Goal: Information Seeking & Learning: Learn about a topic

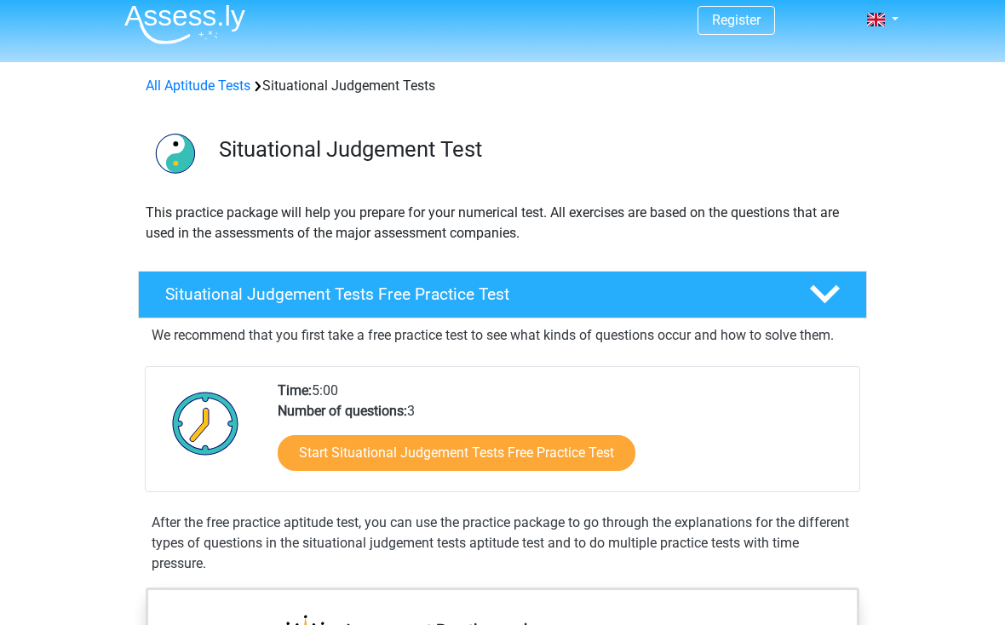
scroll to position [10, 0]
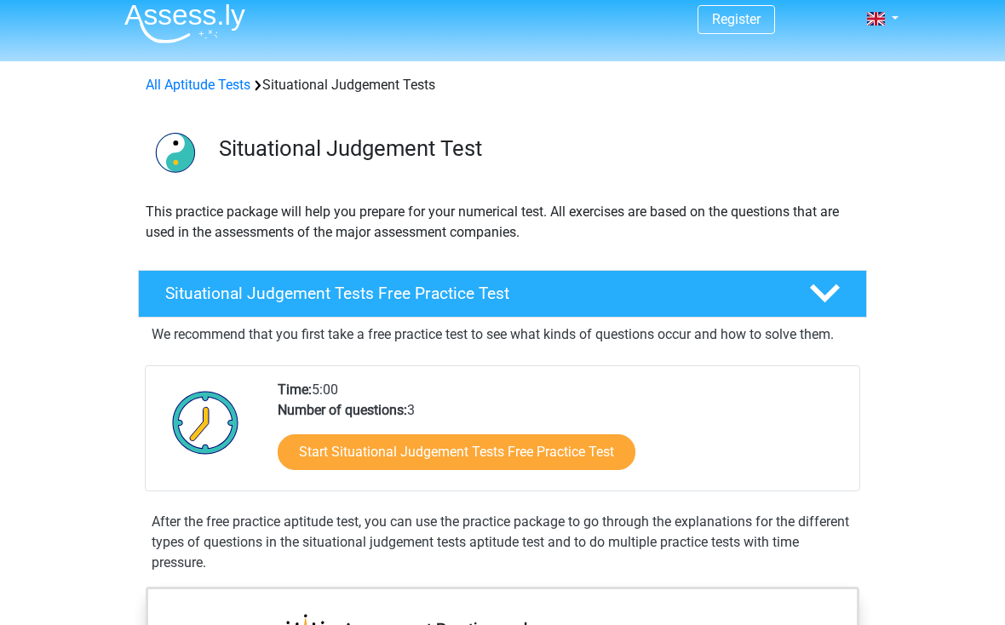
click at [484, 456] on link "Start Situational Judgement Tests Free Practice Test" at bounding box center [457, 452] width 358 height 36
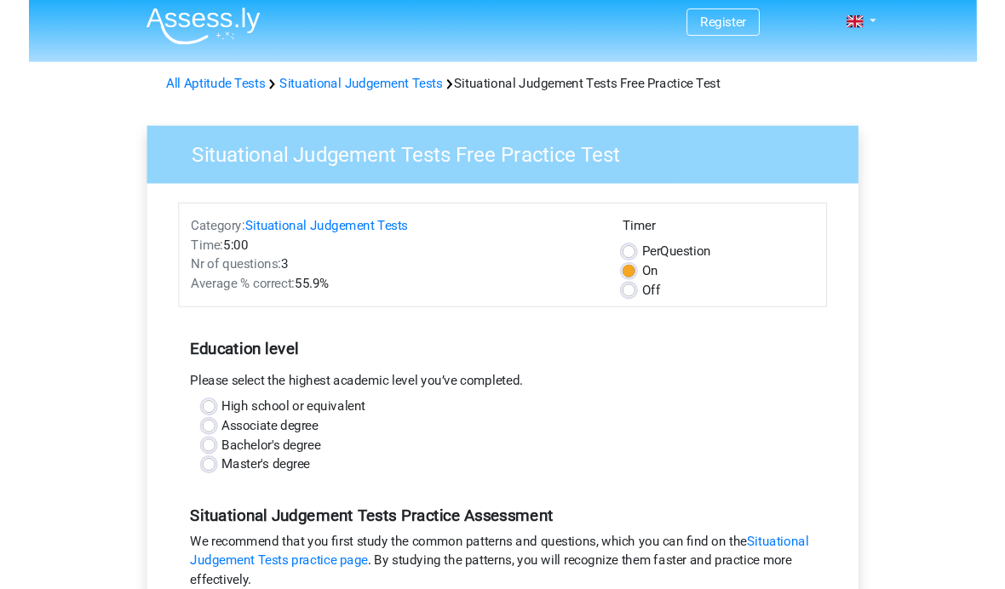
scroll to position [10, 0]
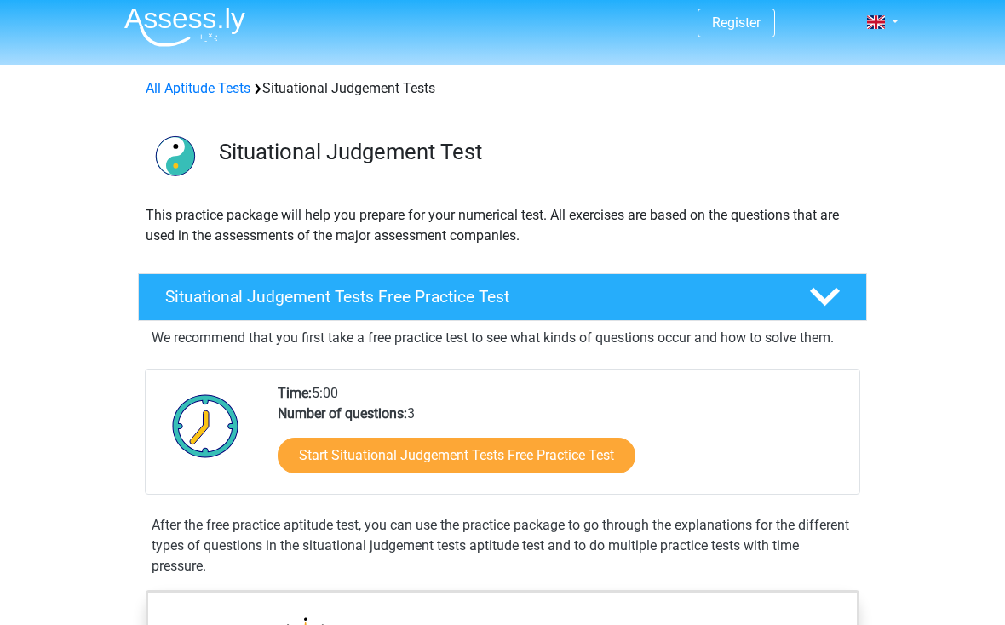
scroll to position [25, 0]
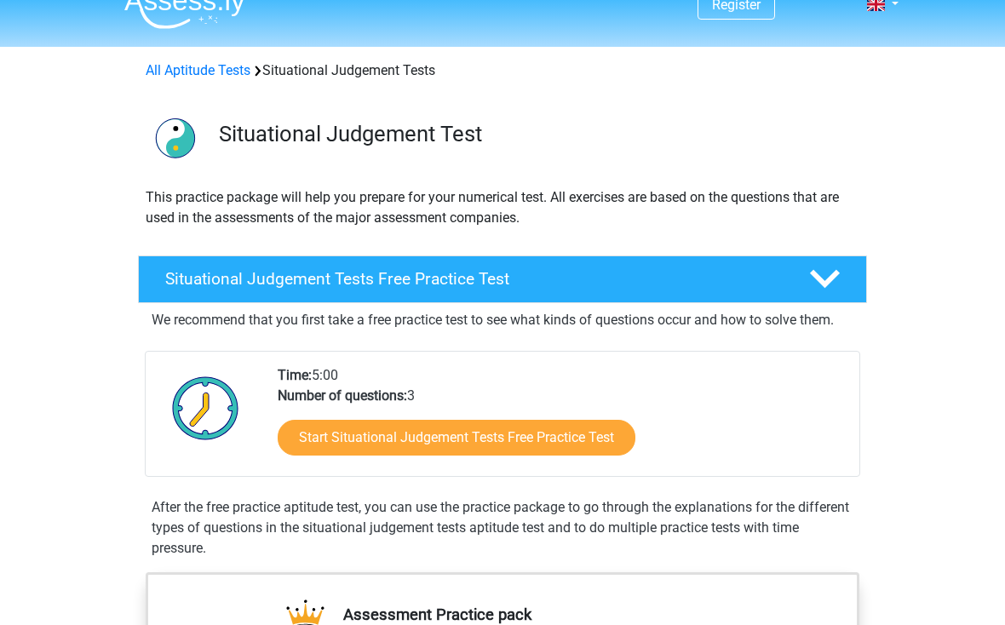
click at [505, 454] on link "Start Situational Judgement Tests Free Practice Test" at bounding box center [457, 438] width 358 height 36
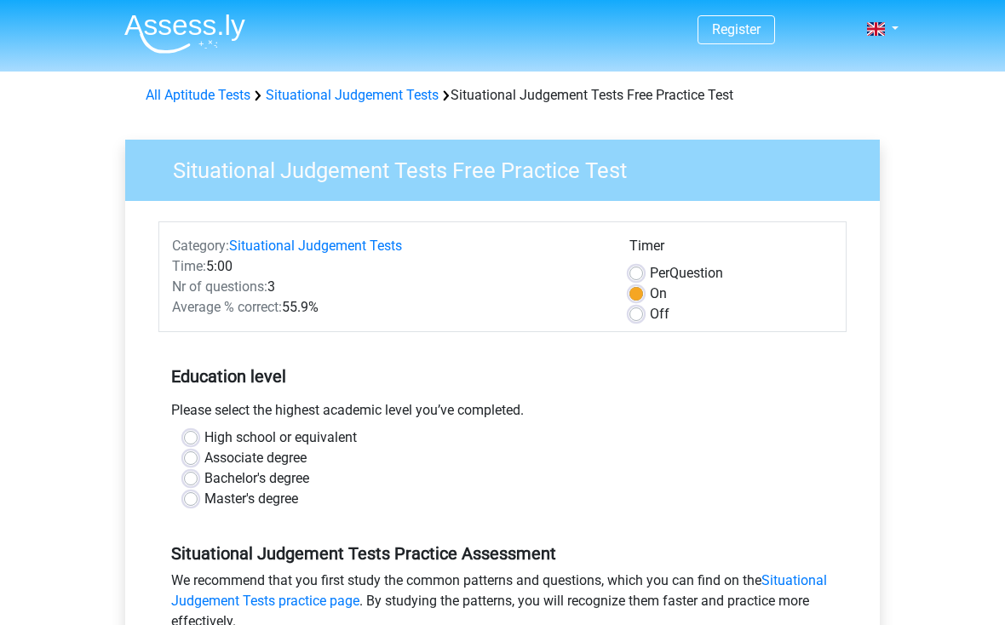
click at [204, 453] on label "Associate degree" at bounding box center [255, 458] width 102 height 20
click at [188, 453] on input "Associate degree" at bounding box center [191, 456] width 14 height 17
radio input "true"
click at [204, 440] on label "High school or equivalent" at bounding box center [280, 437] width 152 height 20
click at [184, 440] on input "High school or equivalent" at bounding box center [191, 435] width 14 height 17
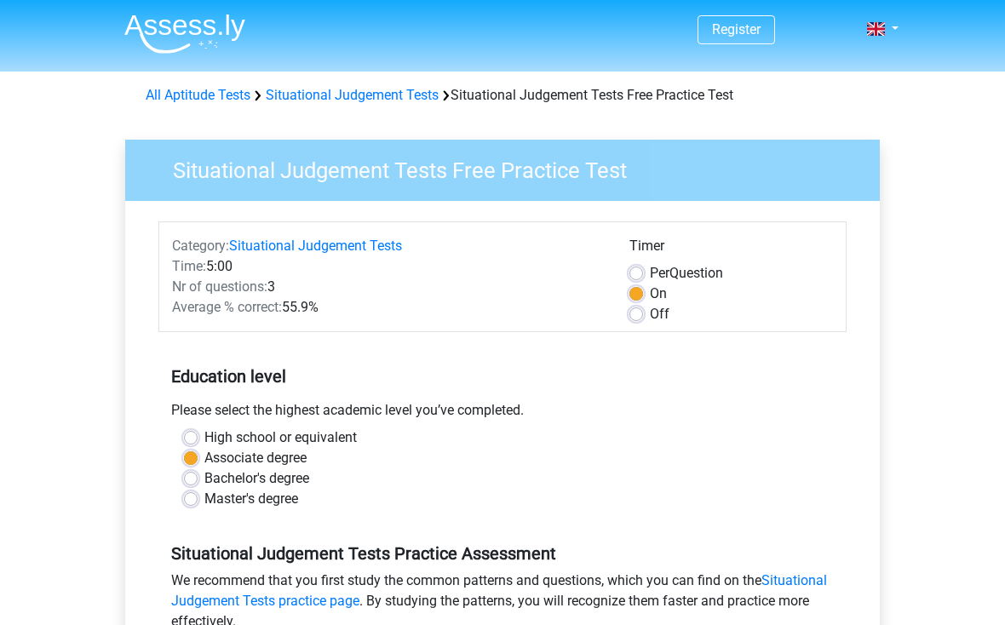
radio input "true"
click at [204, 496] on label "Master's degree" at bounding box center [251, 499] width 94 height 20
click at [192, 496] on input "Master's degree" at bounding box center [191, 497] width 14 height 17
radio input "true"
click at [205, 435] on label "High school or equivalent" at bounding box center [280, 437] width 152 height 20
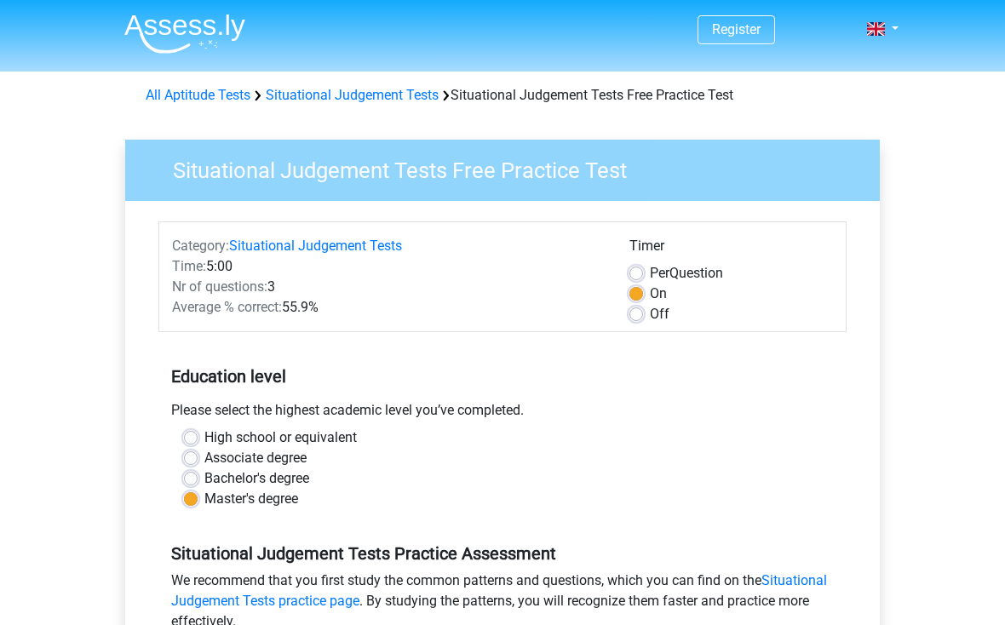
click at [198, 435] on input "High school or equivalent" at bounding box center [191, 435] width 14 height 17
radio input "true"
click at [650, 312] on label "Off" at bounding box center [660, 314] width 20 height 20
click at [631, 312] on input "Off" at bounding box center [636, 312] width 14 height 17
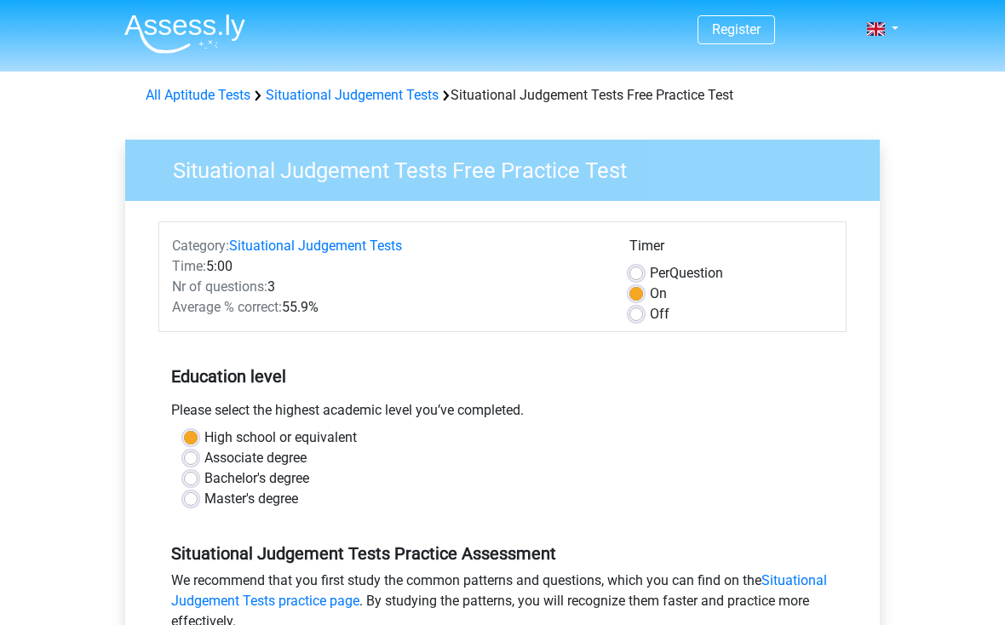
radio input "true"
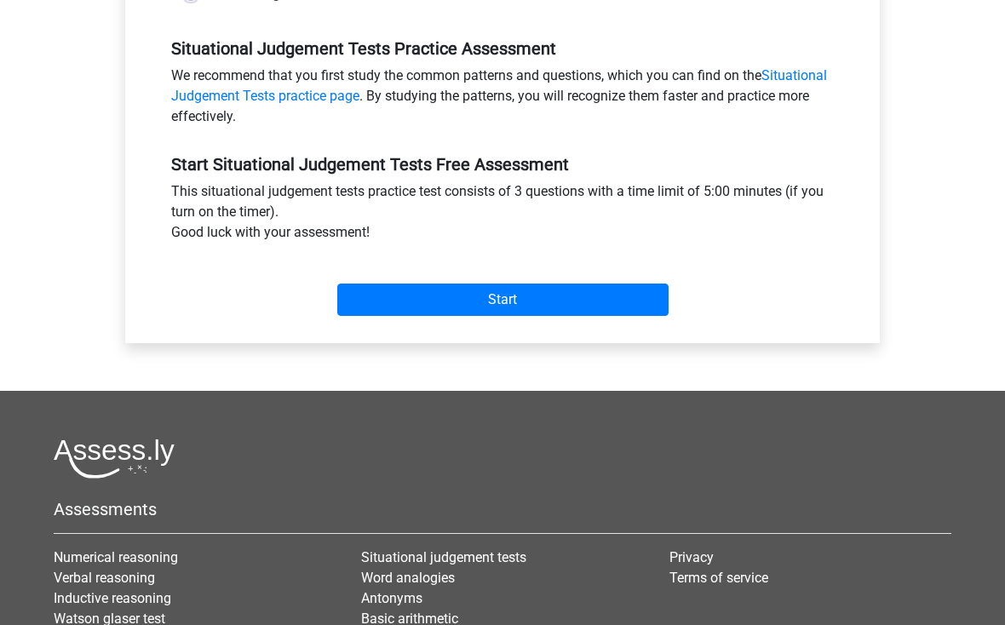
scroll to position [504, 0]
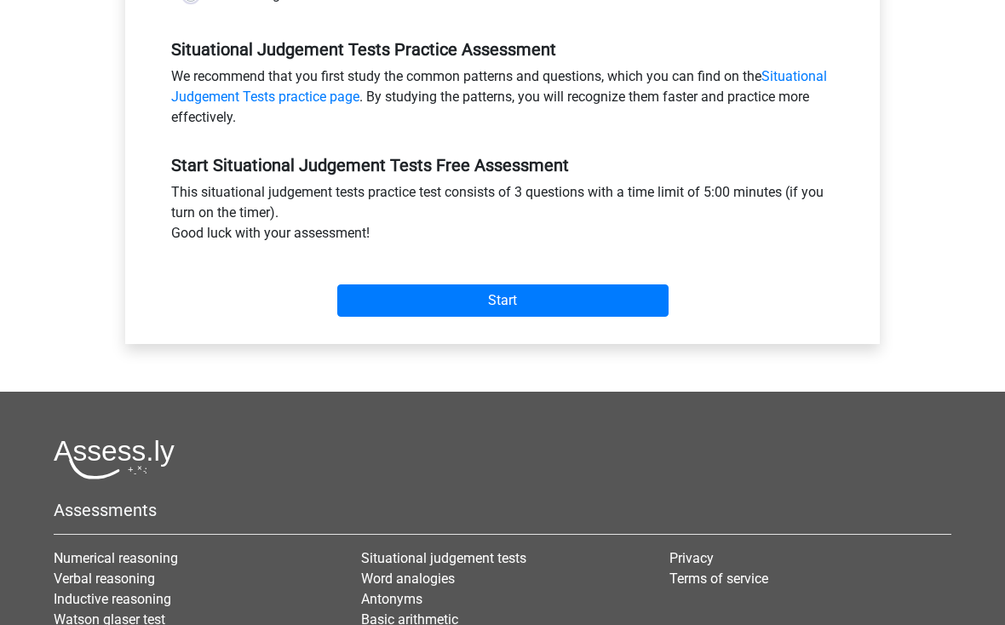
click at [608, 316] on input "Start" at bounding box center [502, 300] width 331 height 32
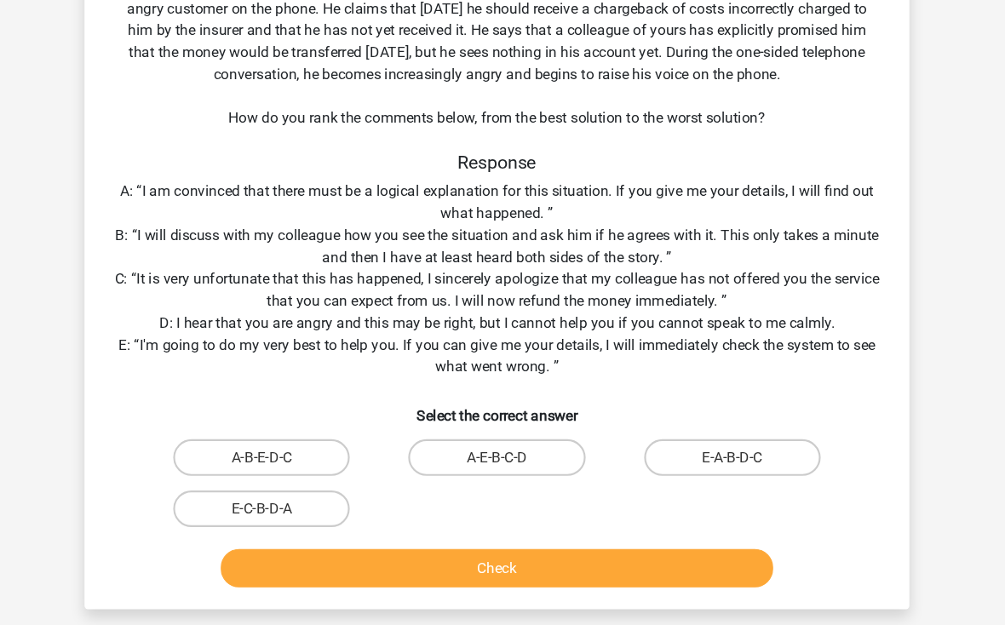
scroll to position [154, 0]
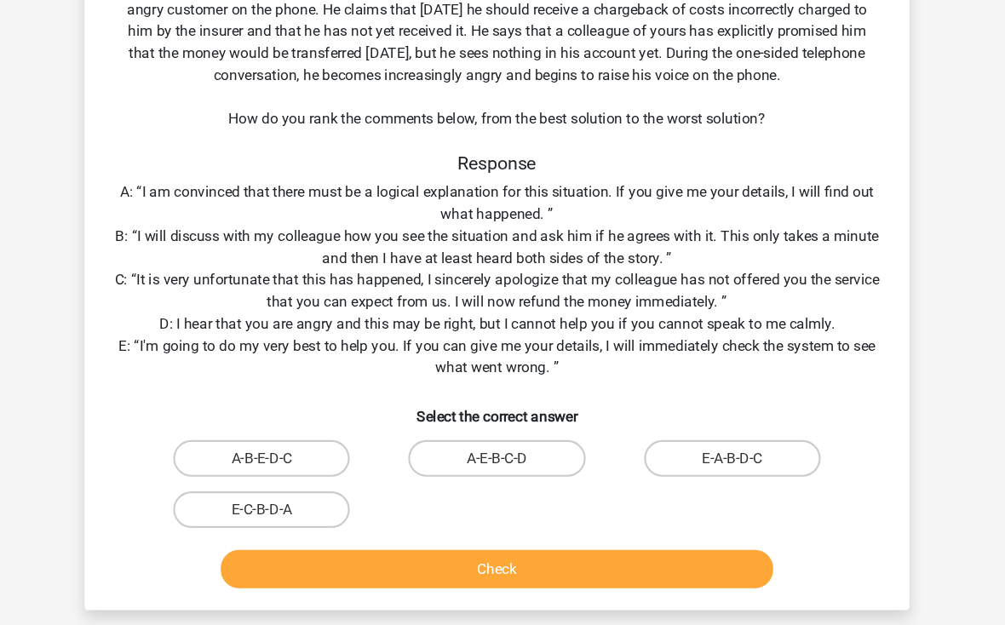
click at [721, 429] on input "E-A-B-D-C" at bounding box center [726, 432] width 11 height 11
radio input "true"
click at [689, 419] on label "E-A-B-D-C" at bounding box center [721, 427] width 164 height 34
click at [721, 427] on input "E-A-B-D-C" at bounding box center [726, 432] width 11 height 11
click at [700, 427] on label "E-A-B-D-C" at bounding box center [721, 427] width 164 height 34
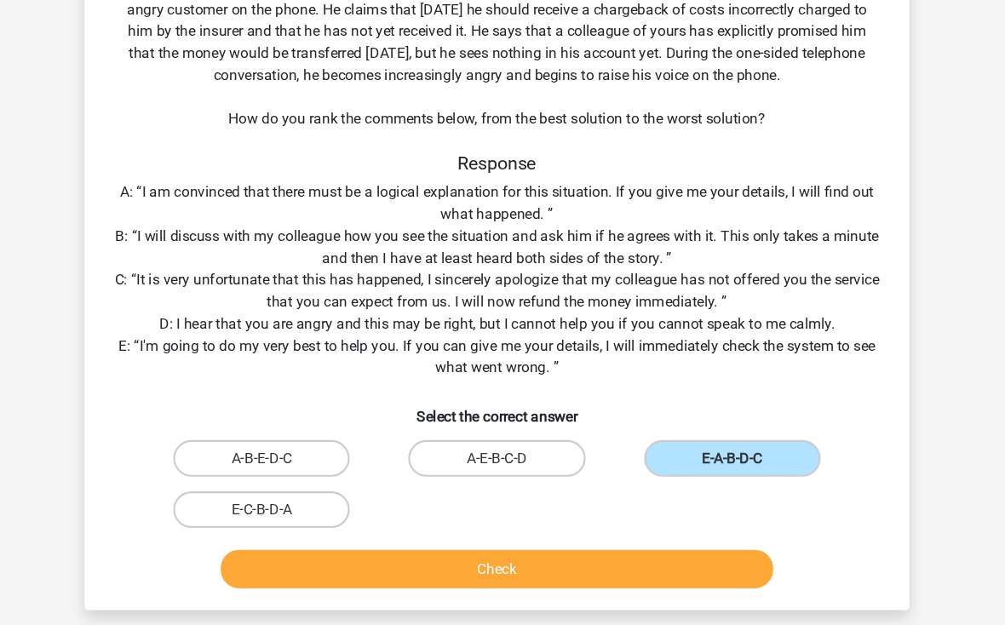
click at [721, 427] on input "E-A-B-D-C" at bounding box center [726, 432] width 11 height 11
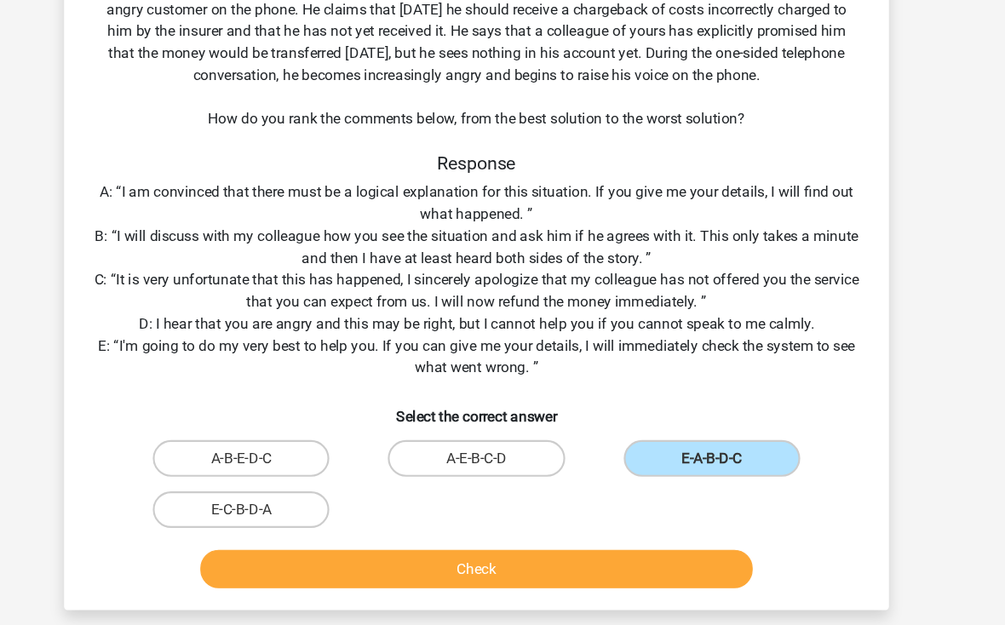
click at [723, 425] on label "E-A-B-D-C" at bounding box center [721, 427] width 164 height 34
click at [723, 427] on input "E-A-B-D-C" at bounding box center [726, 432] width 11 height 11
click at [498, 434] on label "A-E-B-C-D" at bounding box center [502, 427] width 164 height 34
click at [502, 434] on input "A-E-B-C-D" at bounding box center [507, 432] width 11 height 11
radio input "true"
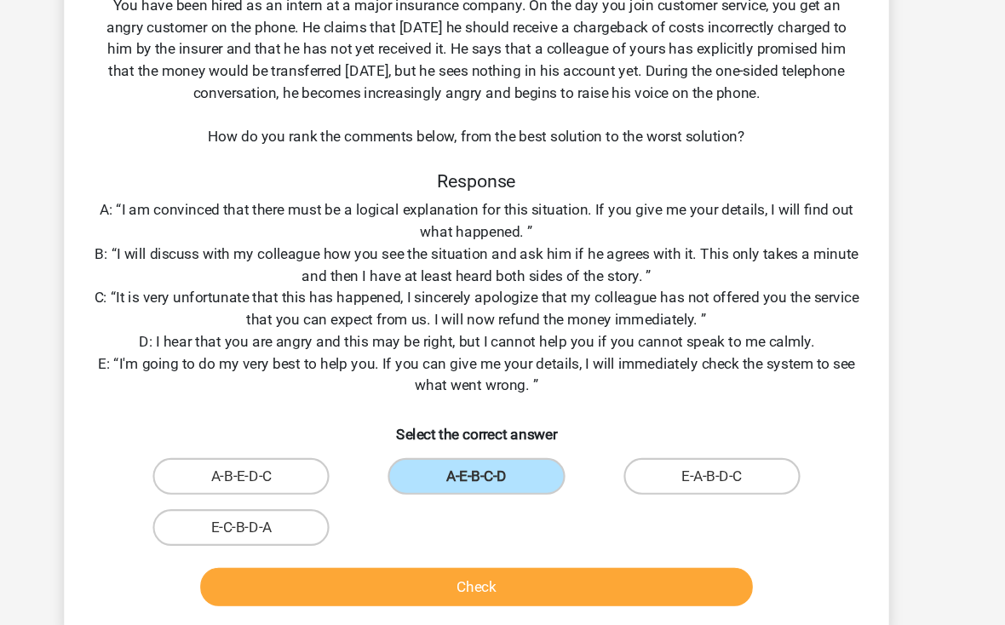
scroll to position [137, 0]
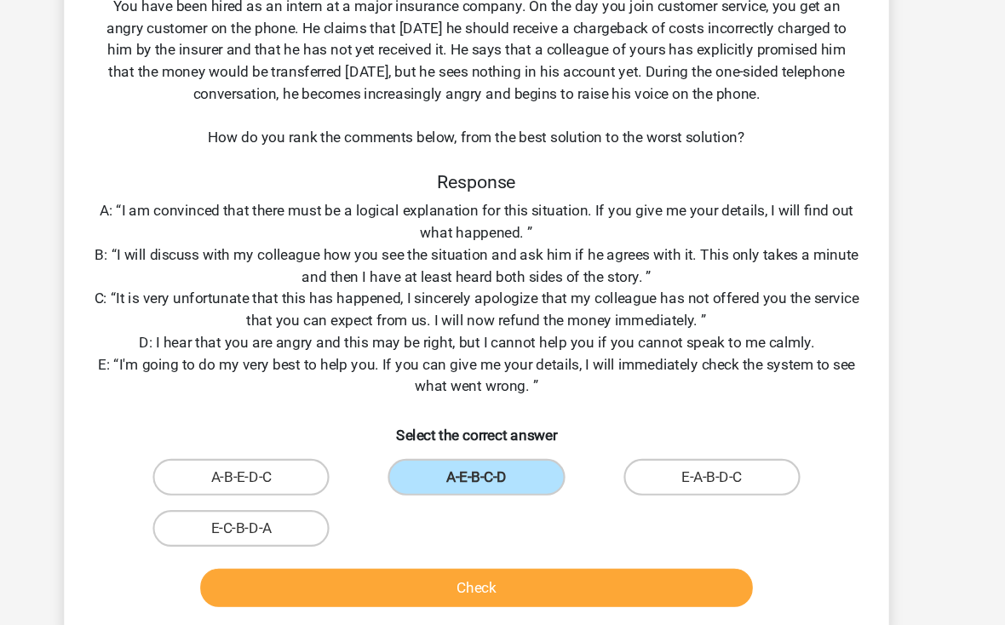
click at [480, 448] on label "A-E-B-C-D" at bounding box center [502, 444] width 164 height 34
click at [502, 448] on input "A-E-B-C-D" at bounding box center [507, 449] width 11 height 11
click at [484, 434] on label "A-E-B-C-D" at bounding box center [502, 444] width 164 height 34
click at [502, 444] on input "A-E-B-C-D" at bounding box center [507, 449] width 11 height 11
click at [488, 429] on label "A-E-B-C-D" at bounding box center [502, 444] width 164 height 34
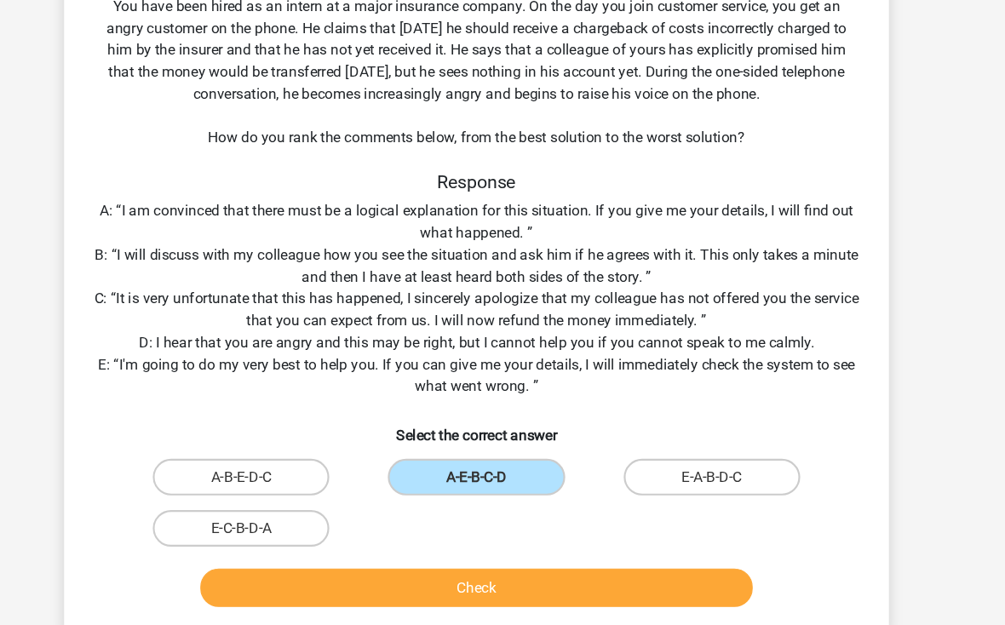
click at [502, 444] on input "A-E-B-C-D" at bounding box center [507, 449] width 11 height 11
click at [495, 404] on h6 "Select the correct answer" at bounding box center [502, 399] width 713 height 30
click at [656, 450] on label "E-A-B-D-C" at bounding box center [721, 444] width 164 height 34
click at [721, 450] on input "E-A-B-D-C" at bounding box center [726, 449] width 11 height 11
radio input "true"
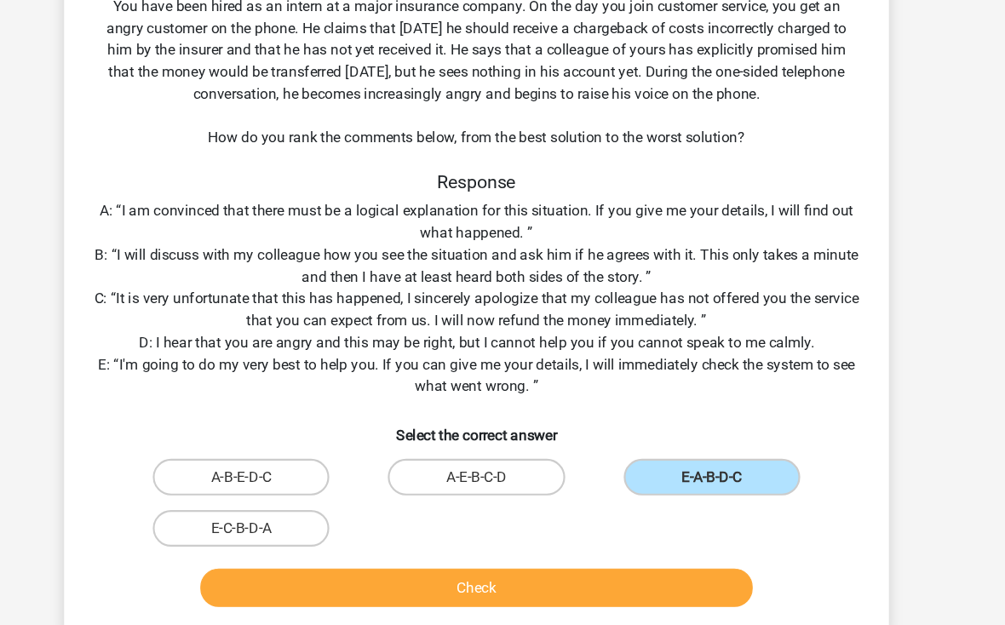
click at [646, 555] on button "Check" at bounding box center [502, 548] width 515 height 36
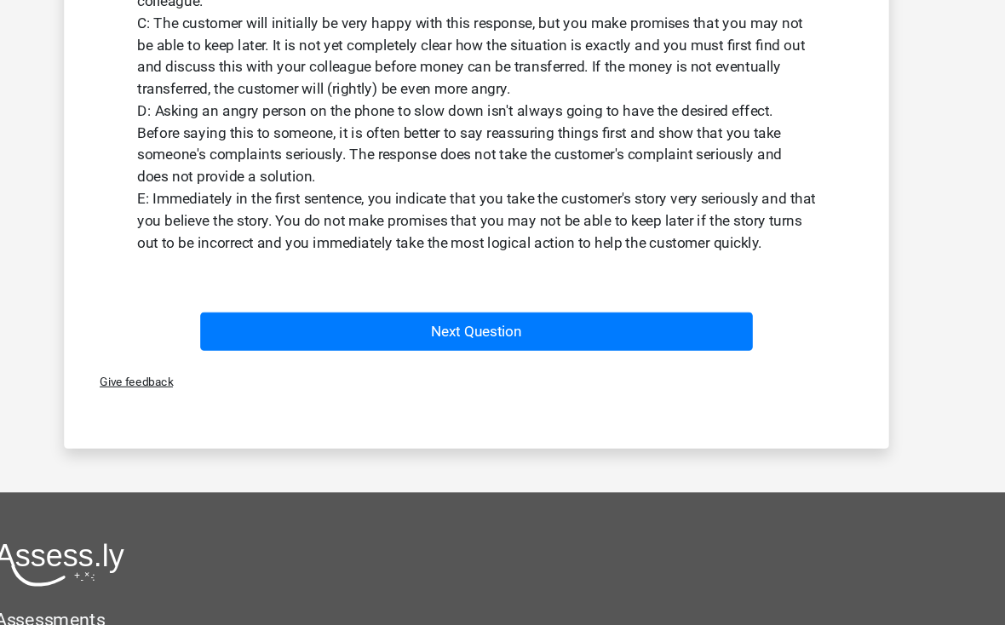
click at [245, 299] on button "Next Question" at bounding box center [502, 309] width 515 height 36
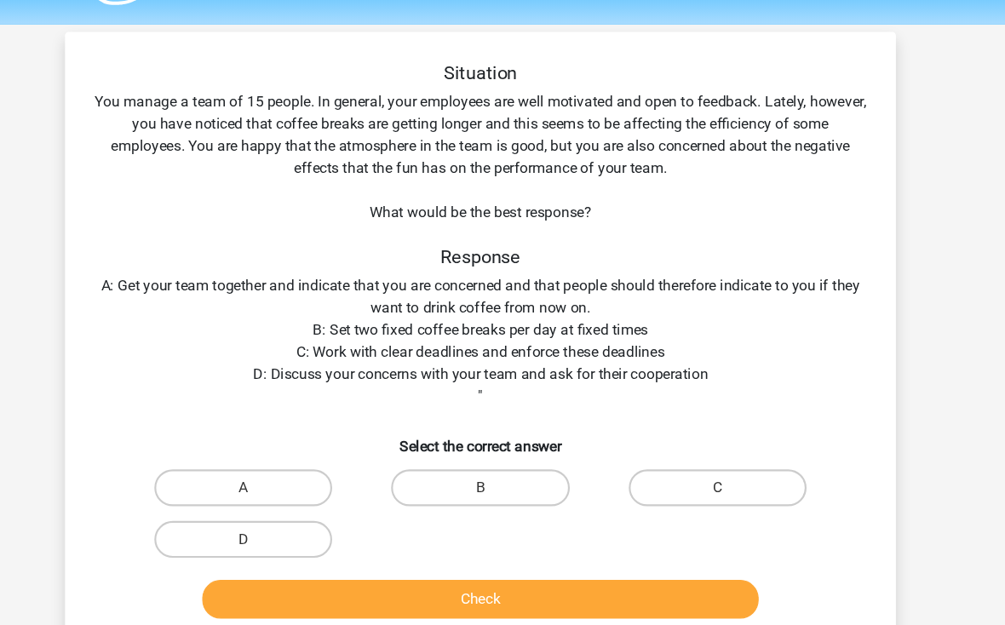
scroll to position [25, 0]
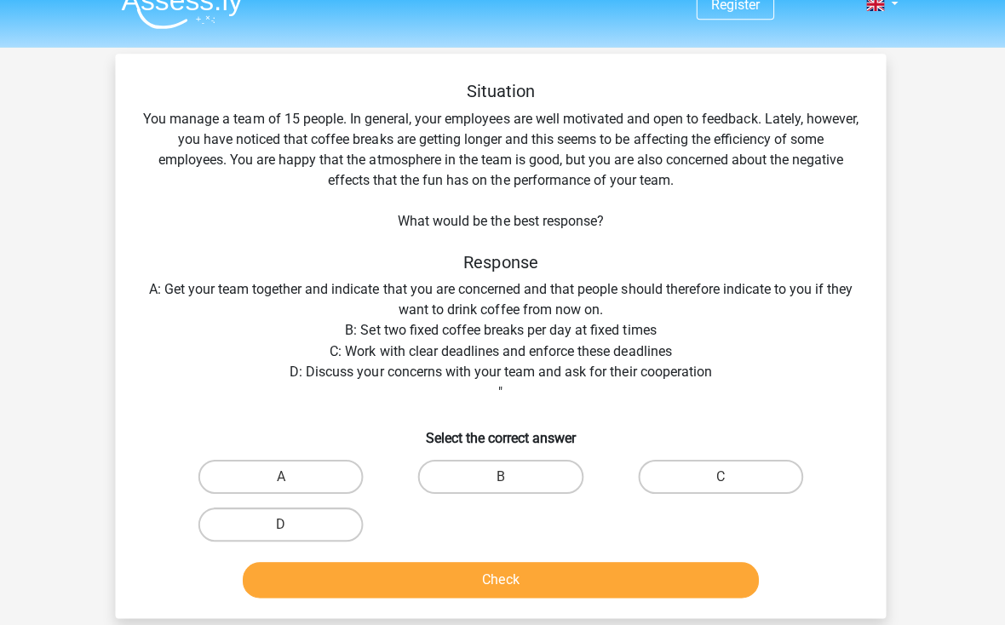
click at [327, 518] on label "D" at bounding box center [283, 523] width 164 height 34
click at [295, 523] on input "D" at bounding box center [289, 528] width 11 height 11
radio input "true"
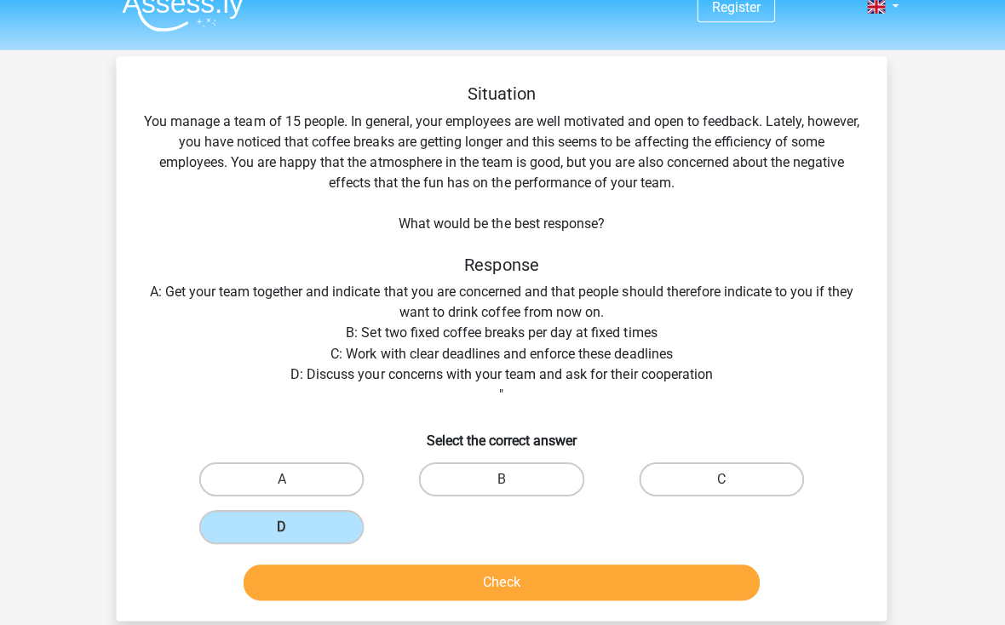
click at [520, 462] on label "B" at bounding box center [502, 478] width 164 height 34
click at [513, 478] on input "B" at bounding box center [507, 483] width 11 height 11
radio input "true"
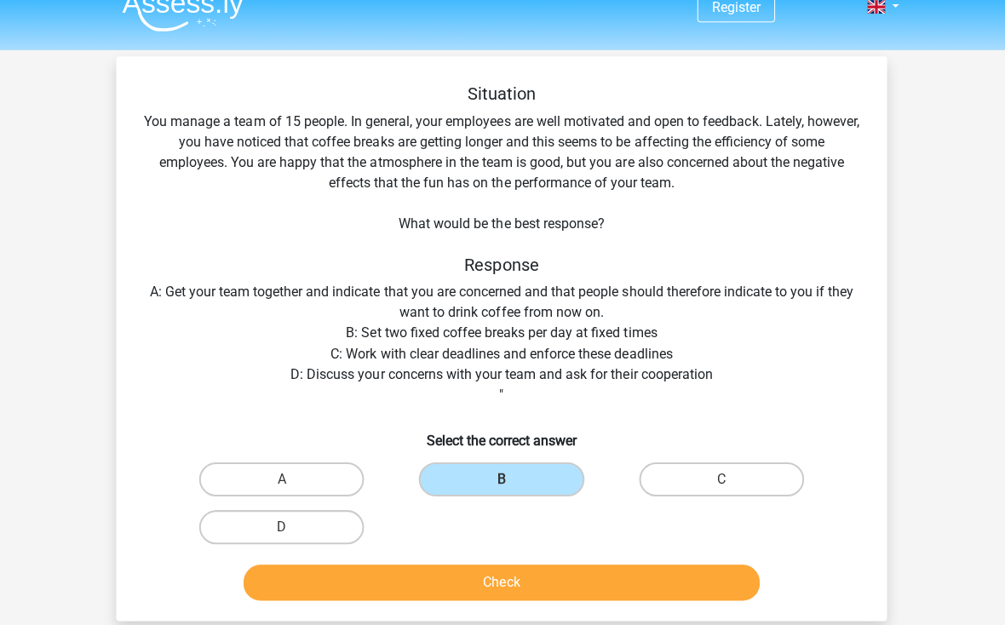
click at [333, 534] on label "D" at bounding box center [283, 525] width 164 height 34
click at [295, 534] on input "D" at bounding box center [289, 530] width 11 height 11
radio input "true"
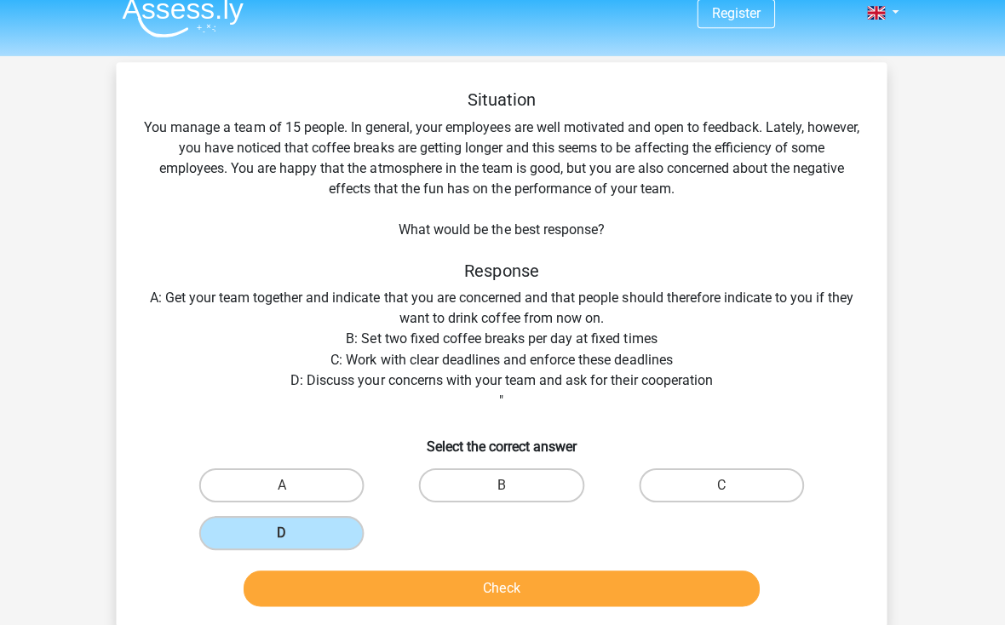
scroll to position [16, 0]
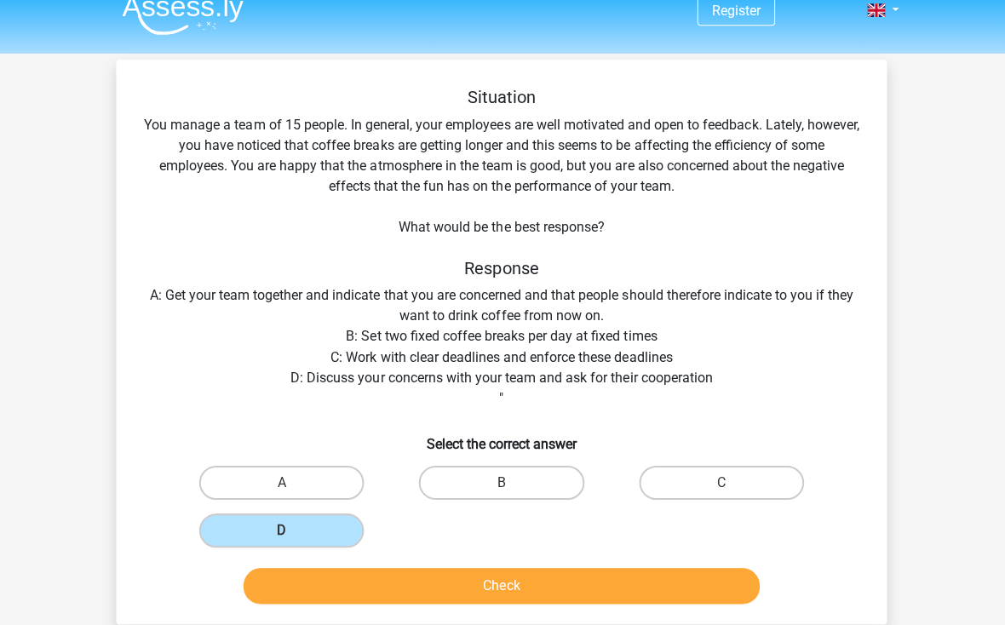
click at [487, 345] on div "Situation You manage a team of 15 people. In general, your employees are well m…" at bounding box center [502, 350] width 754 height 522
click at [465, 377] on div "Situation You manage a team of 15 people. In general, your employees are well m…" at bounding box center [502, 350] width 754 height 522
click at [498, 324] on div "Situation You manage a team of 15 people. In general, your employees are well m…" at bounding box center [502, 350] width 754 height 522
click at [551, 477] on label "B" at bounding box center [502, 484] width 164 height 34
click at [513, 484] on input "B" at bounding box center [507, 489] width 11 height 11
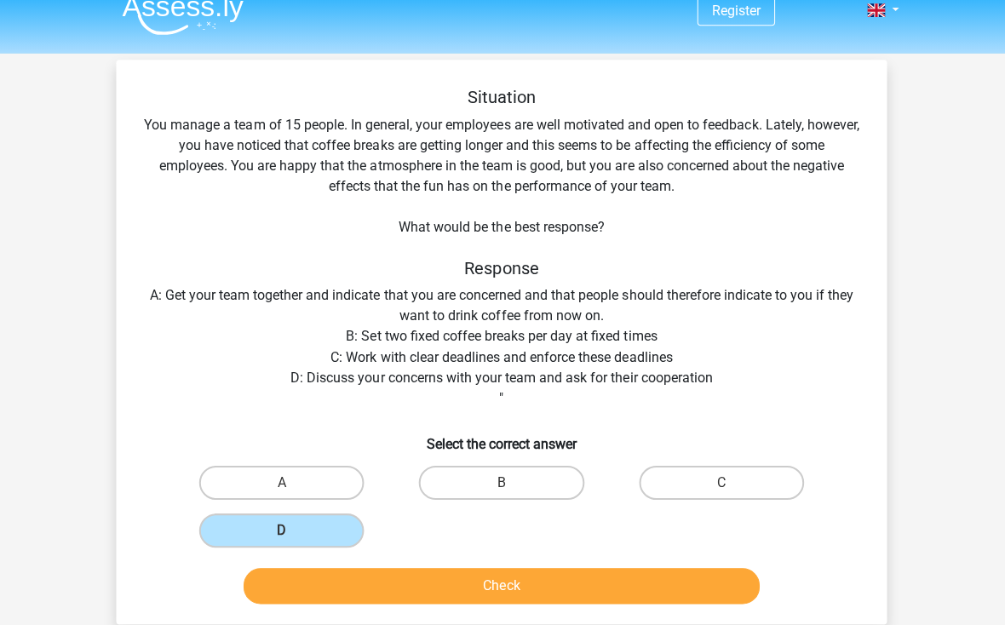
radio input "true"
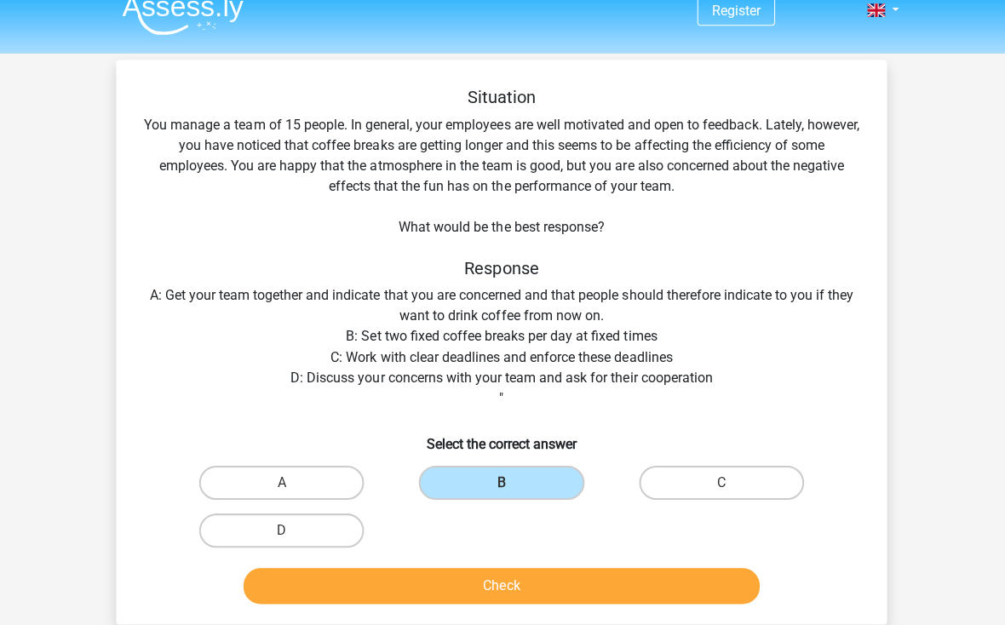
click at [308, 541] on label "D" at bounding box center [283, 531] width 164 height 34
click at [295, 541] on input "D" at bounding box center [289, 536] width 11 height 11
radio input "true"
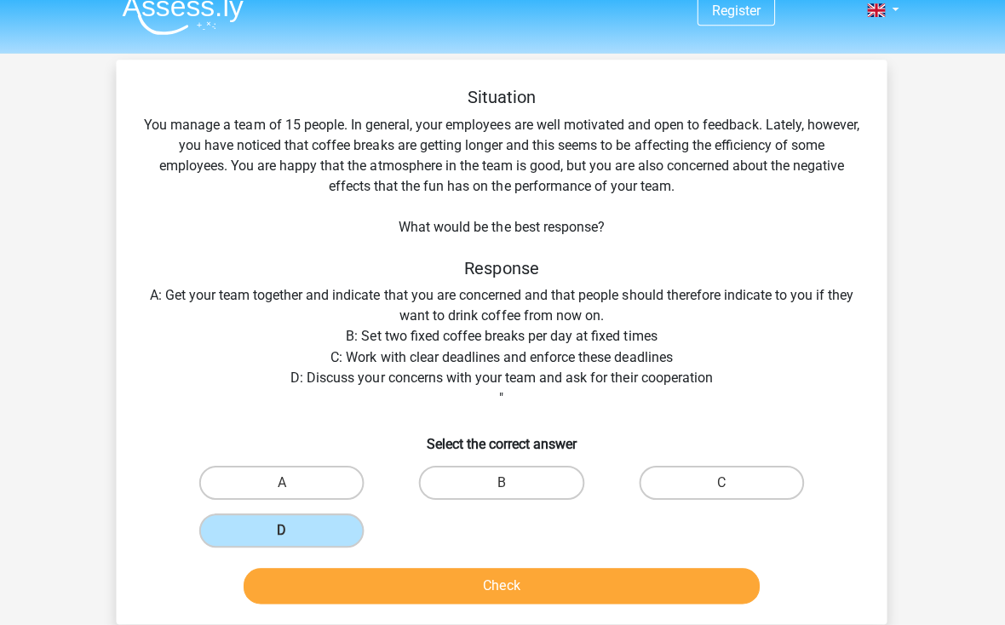
click at [502, 485] on input "B" at bounding box center [507, 489] width 11 height 11
radio input "true"
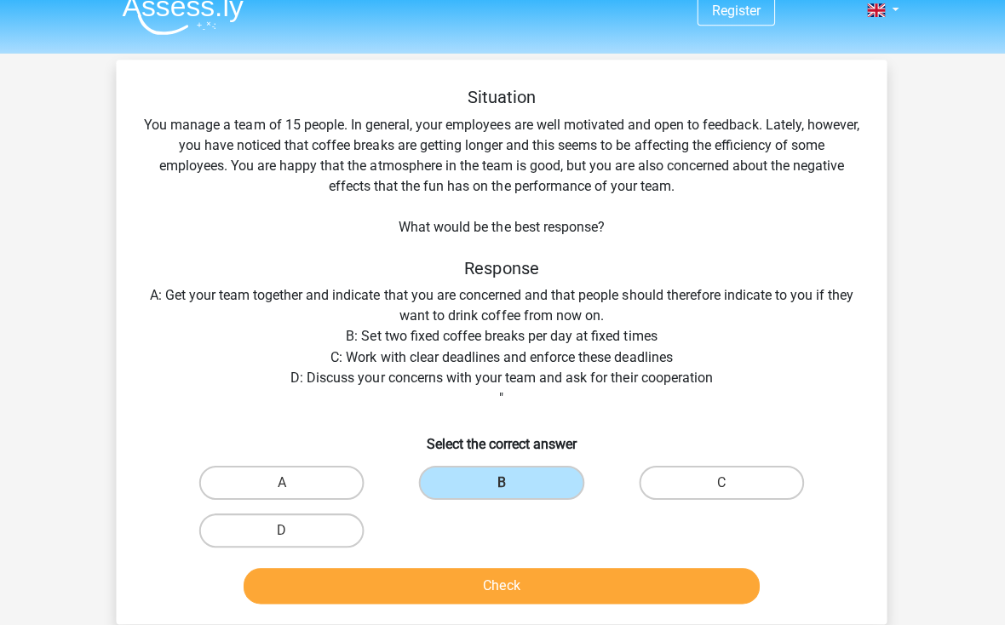
click at [372, 593] on button "Check" at bounding box center [502, 587] width 515 height 36
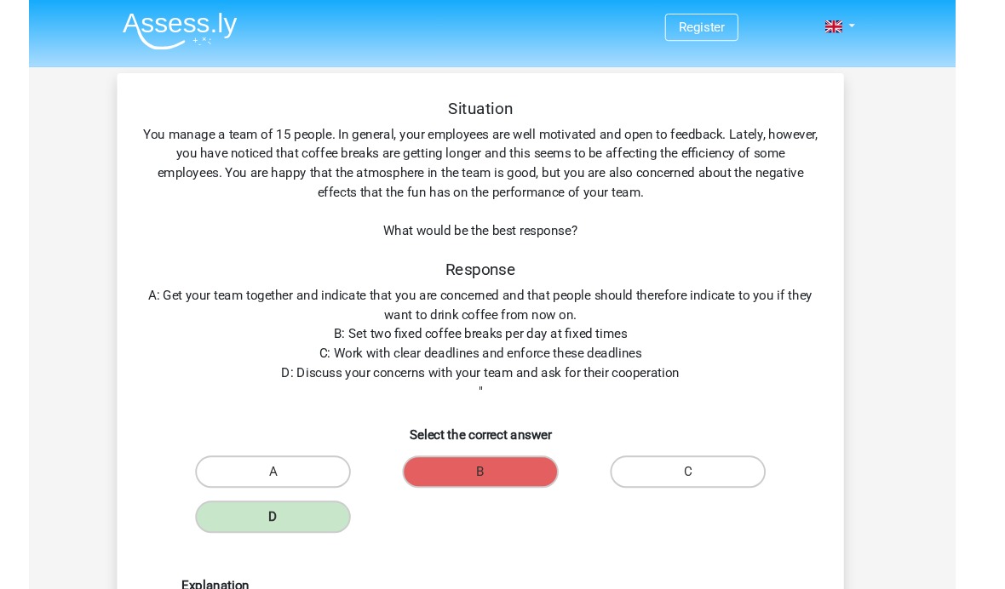
scroll to position [0, 0]
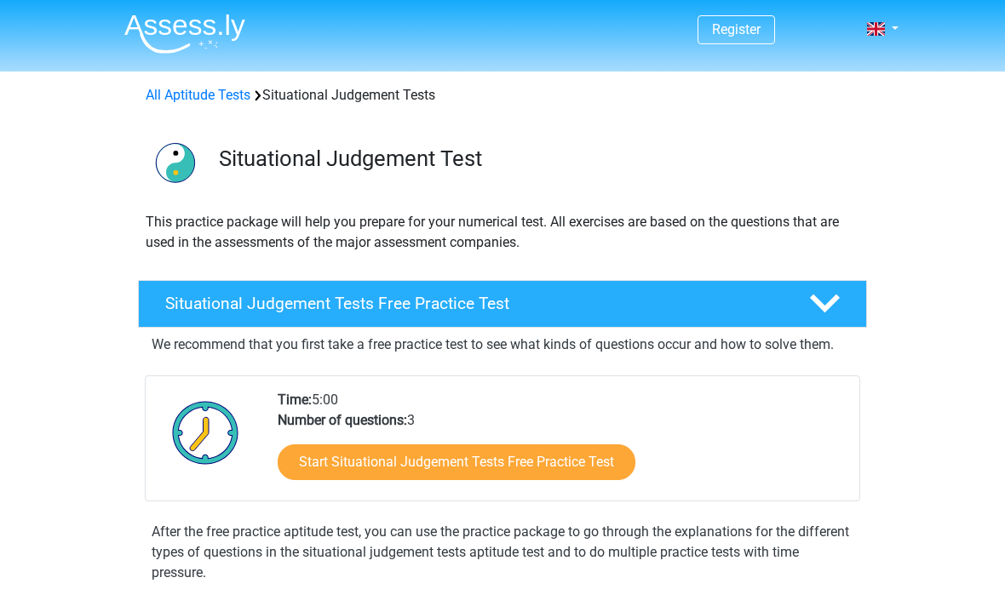
scroll to position [38, 0]
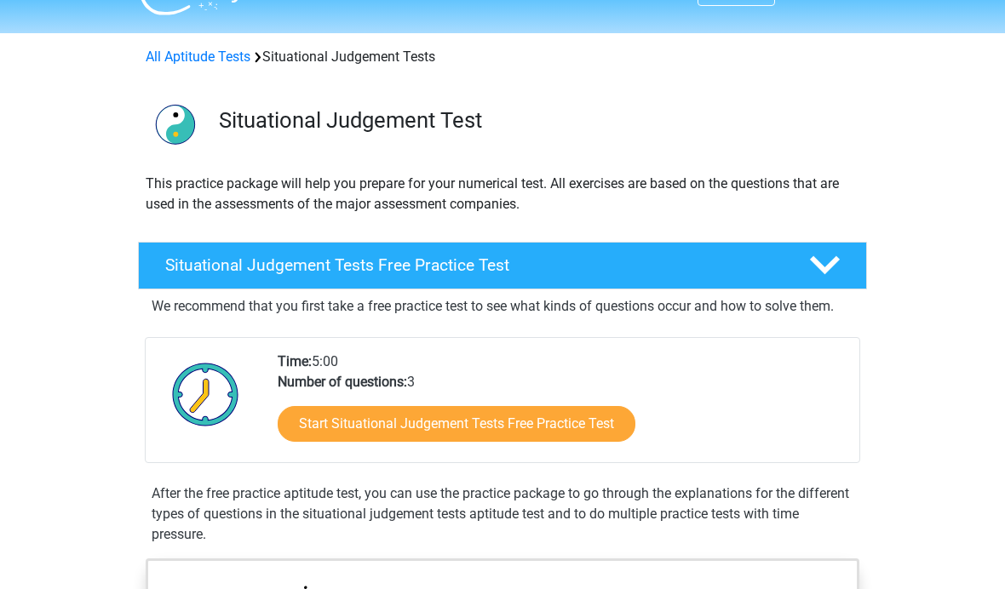
click at [601, 432] on link "Start Situational Judgement Tests Free Practice Test" at bounding box center [457, 424] width 358 height 36
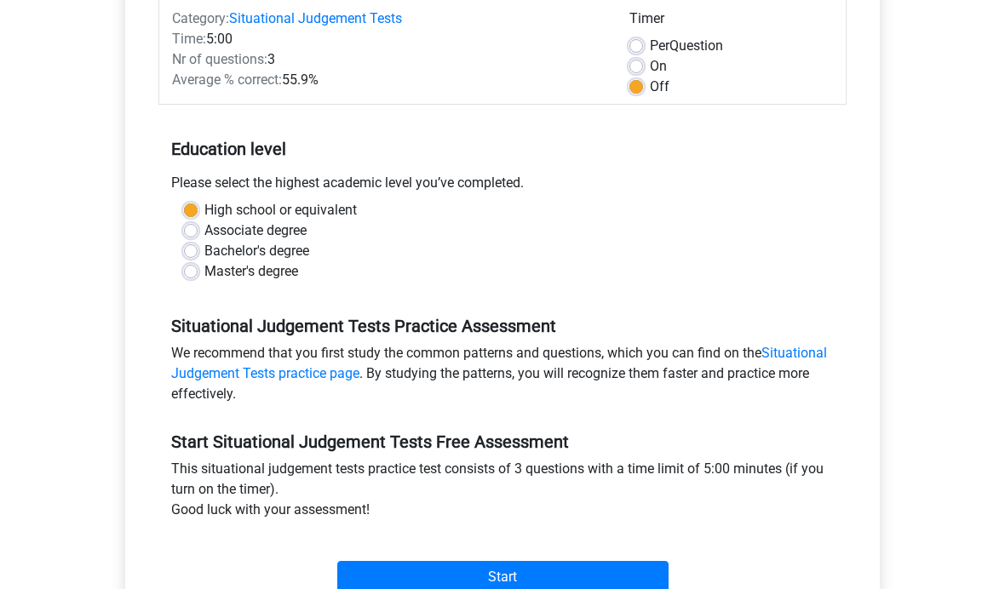
scroll to position [225, 0]
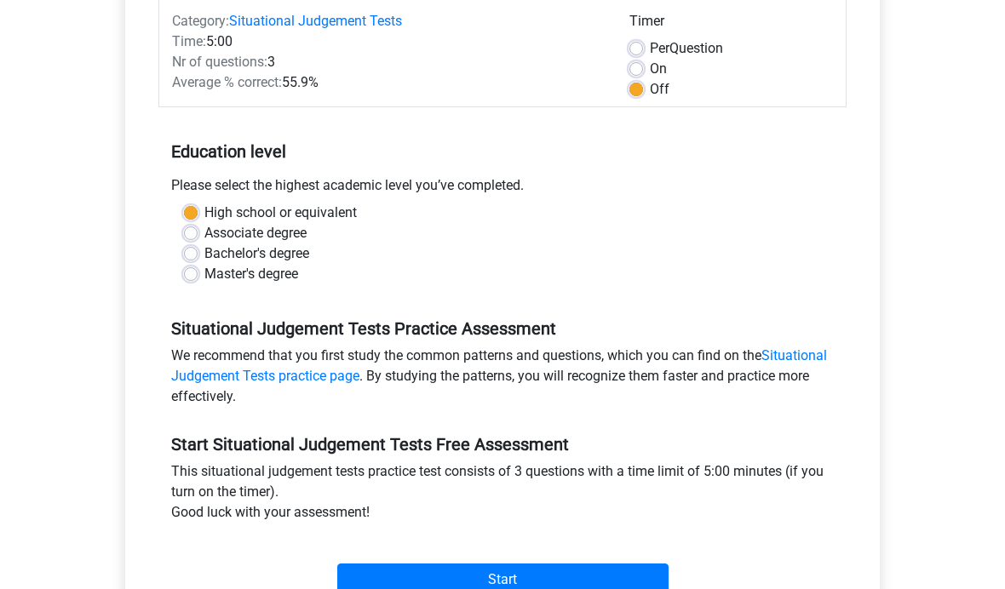
click at [627, 583] on input "Start" at bounding box center [502, 580] width 331 height 32
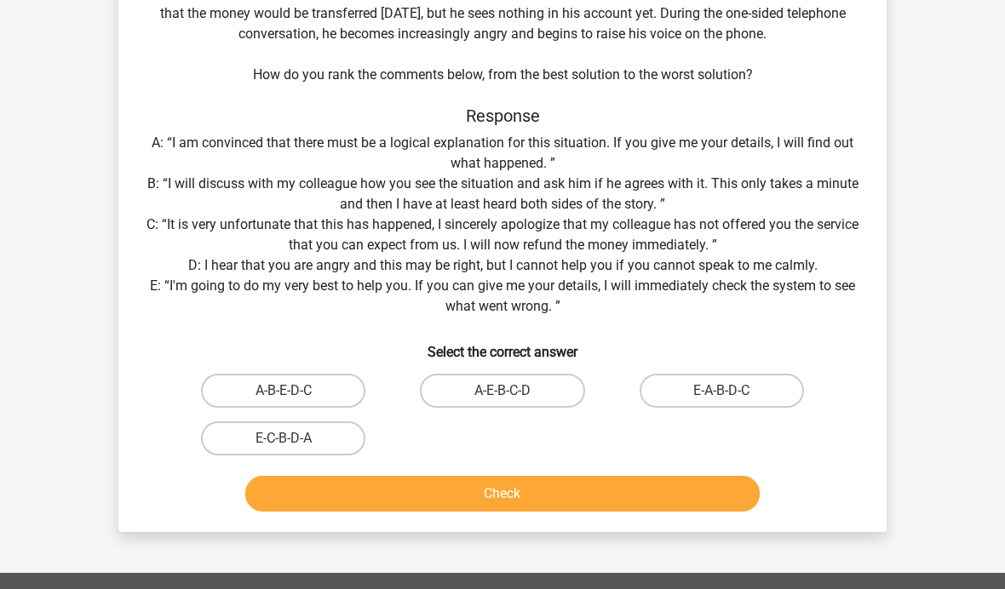
scroll to position [184, 0]
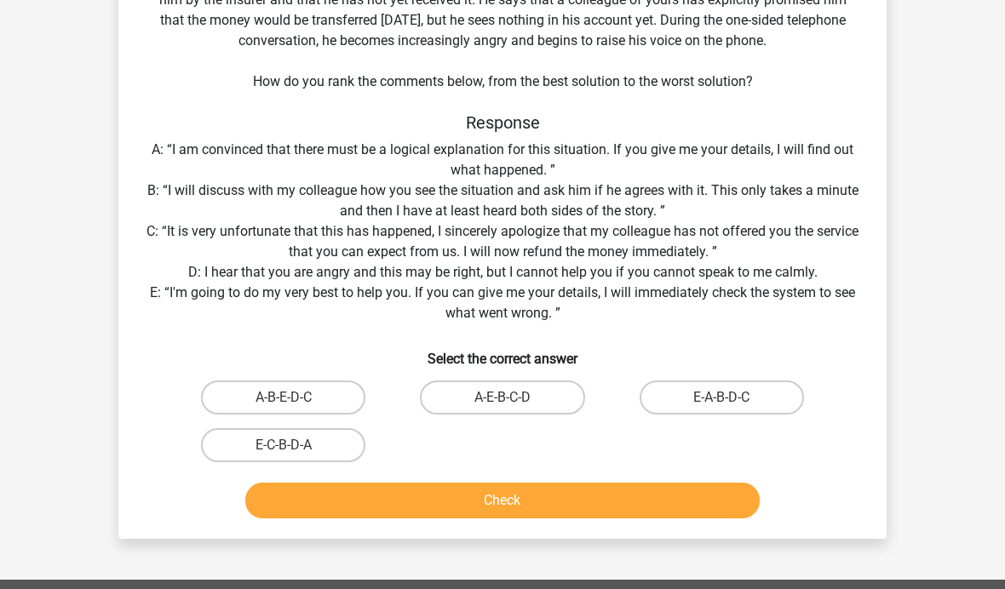
click at [755, 398] on label "E-A-B-D-C" at bounding box center [721, 398] width 164 height 34
click at [732, 398] on input "E-A-B-D-C" at bounding box center [726, 403] width 11 height 11
radio input "true"
click at [624, 509] on button "Check" at bounding box center [502, 501] width 515 height 36
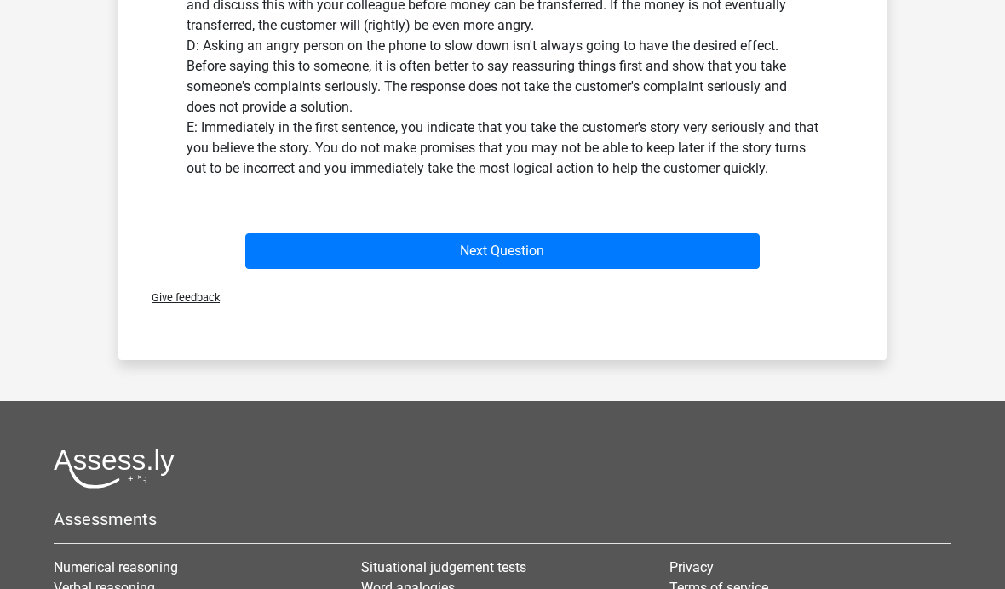
click at [641, 243] on button "Next Question" at bounding box center [502, 251] width 515 height 36
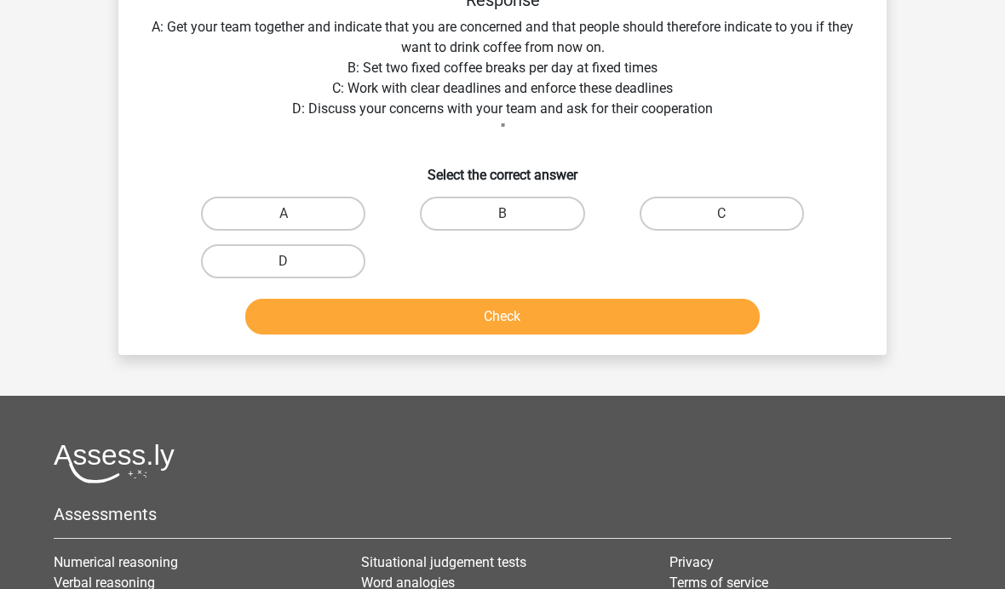
scroll to position [78, 0]
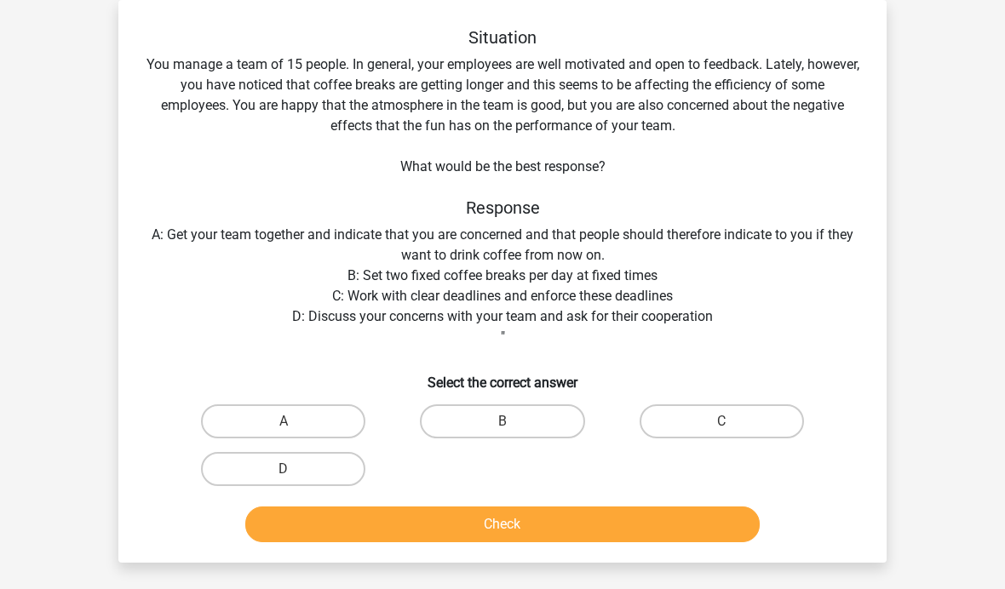
click at [321, 473] on label "D" at bounding box center [283, 469] width 164 height 34
click at [295, 473] on input "D" at bounding box center [289, 474] width 11 height 11
radio input "true"
click at [411, 515] on button "Check" at bounding box center [502, 525] width 515 height 36
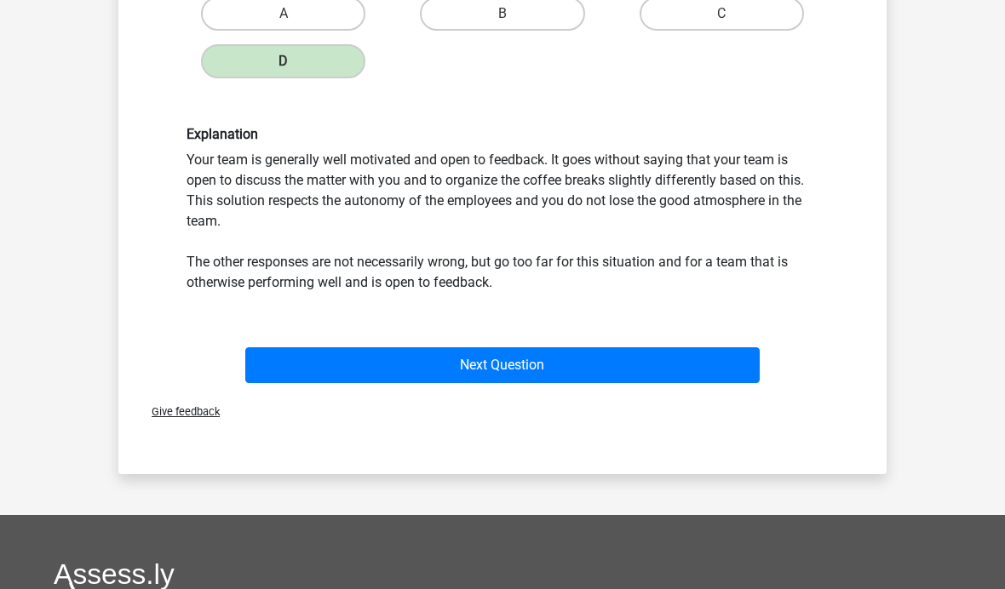
click at [600, 348] on button "Next Question" at bounding box center [502, 365] width 515 height 36
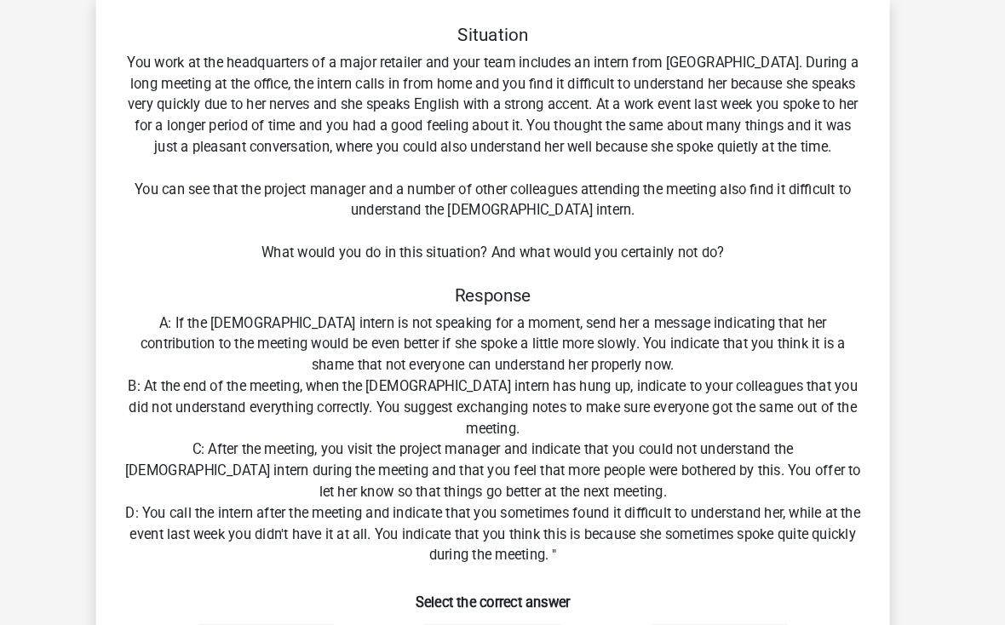
scroll to position [81, 0]
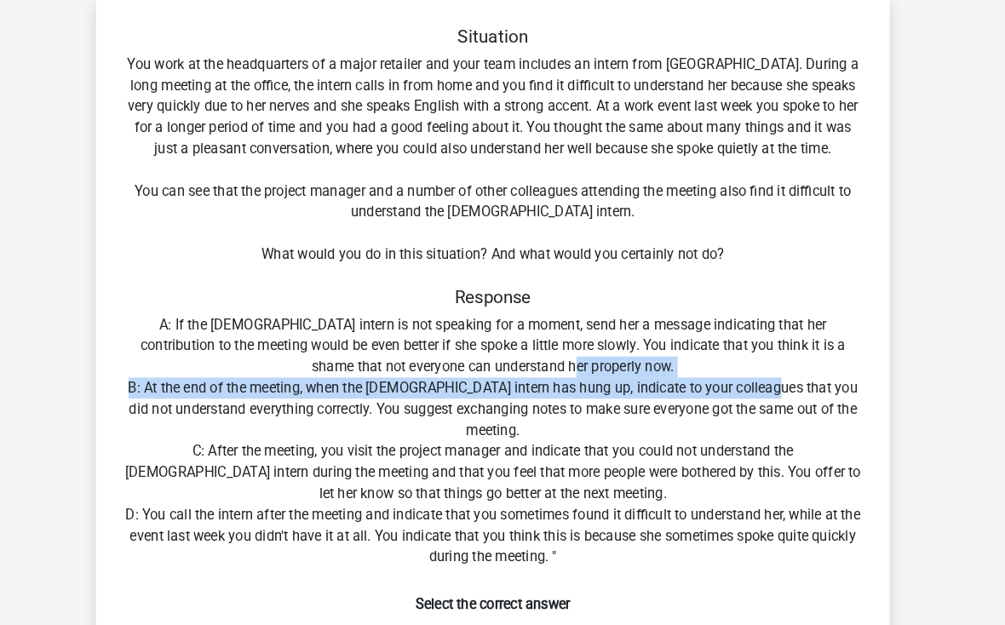
click at [889, 391] on div "Register Nederlands English" at bounding box center [502, 587] width 1005 height 1336
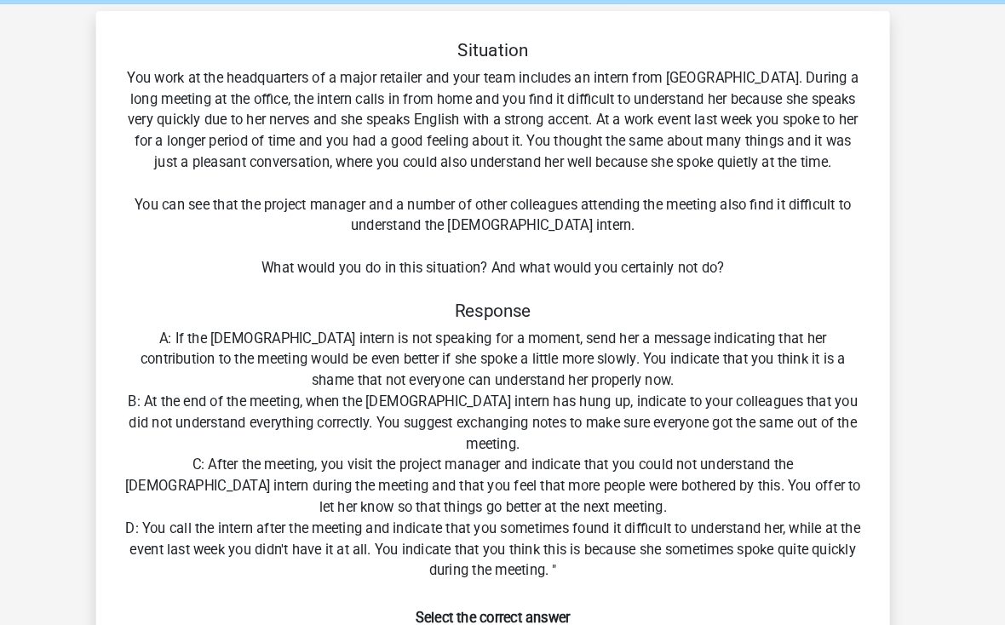
scroll to position [70, 0]
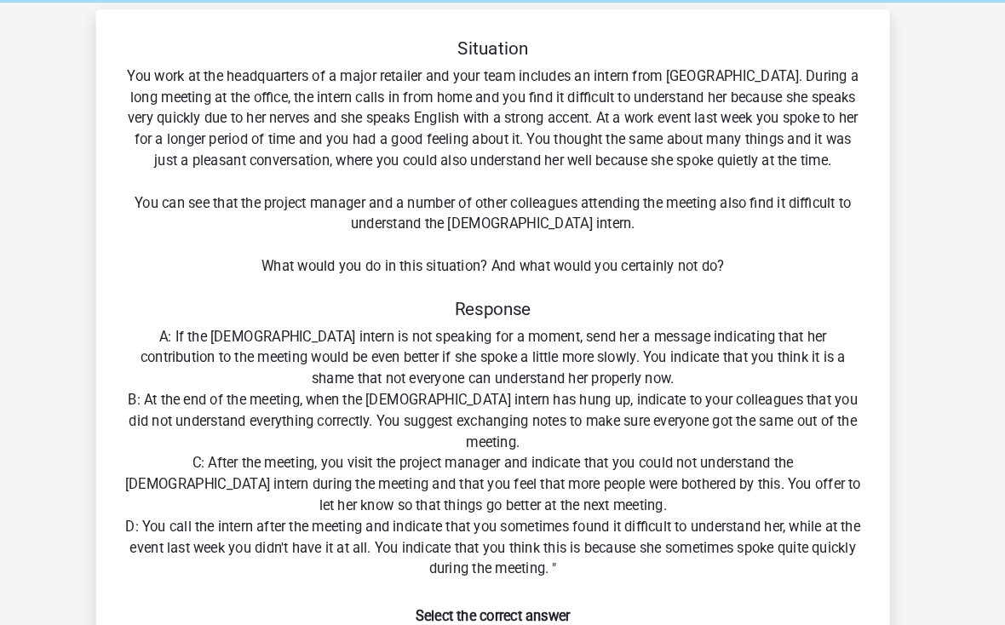
click at [844, 373] on div "Situation You work at the headquarters of a major retailer and your team includ…" at bounding box center [502, 399] width 754 height 726
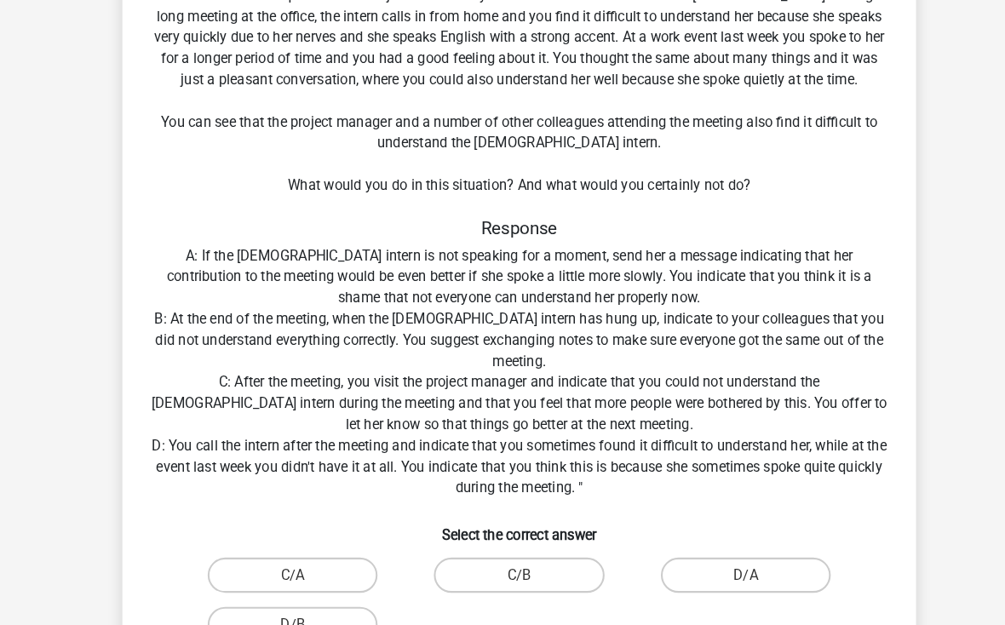
scroll to position [147, 0]
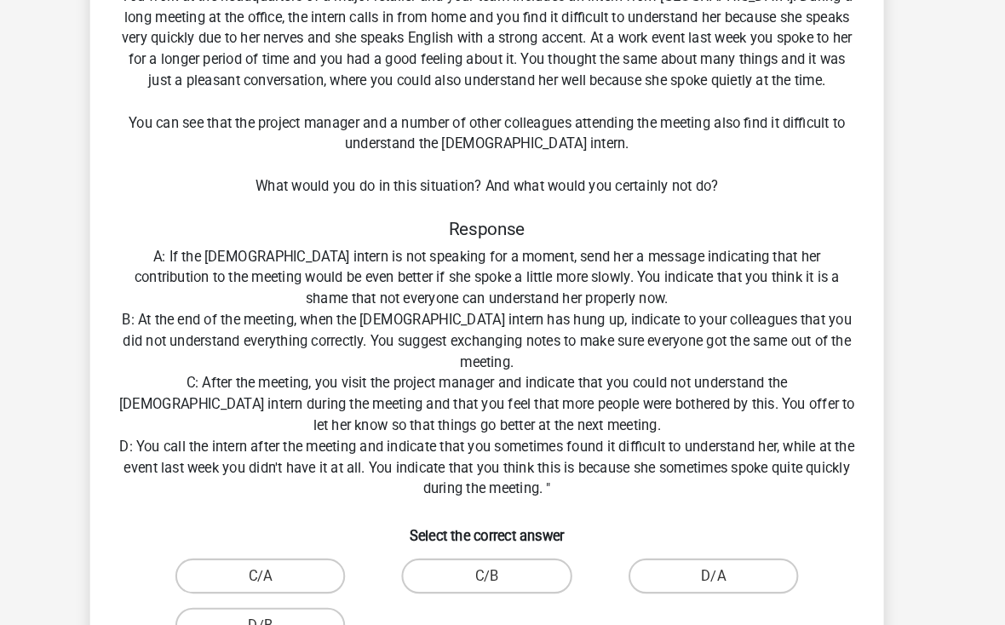
click at [515, 548] on label "C/B" at bounding box center [502, 557] width 164 height 34
click at [513, 557] on input "C/B" at bounding box center [507, 562] width 11 height 11
radio input "true"
click at [502, 560] on input "C/B" at bounding box center [507, 562] width 11 height 11
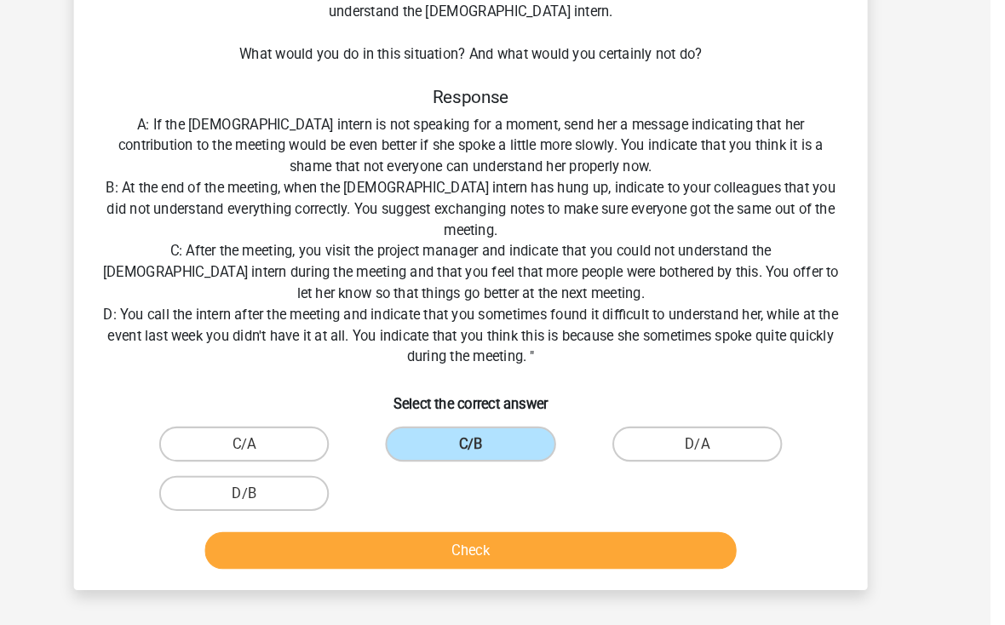
scroll to position [230, 0]
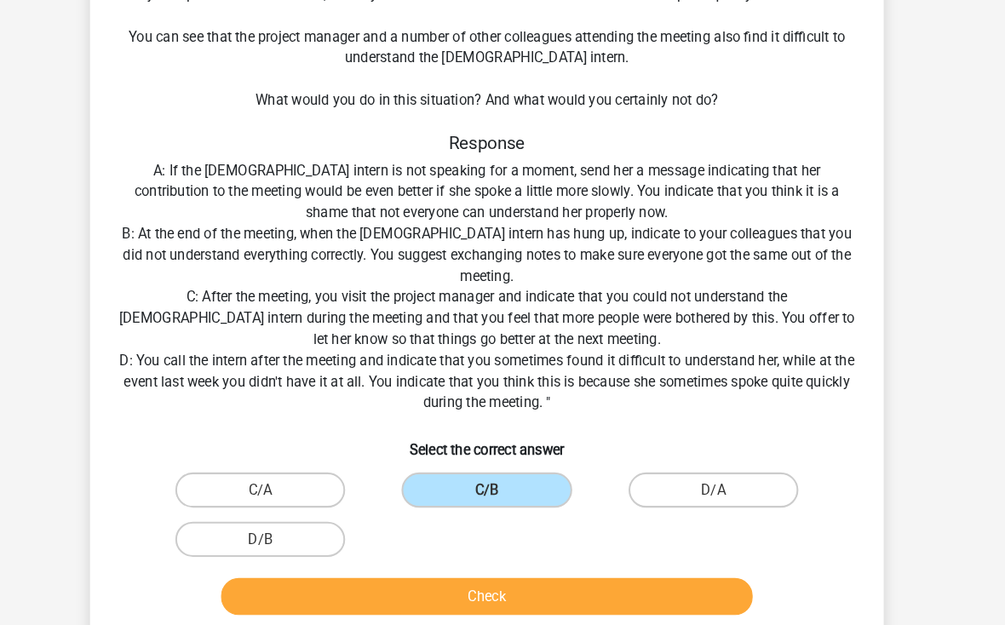
click at [681, 571] on button "Check" at bounding box center [502, 577] width 515 height 36
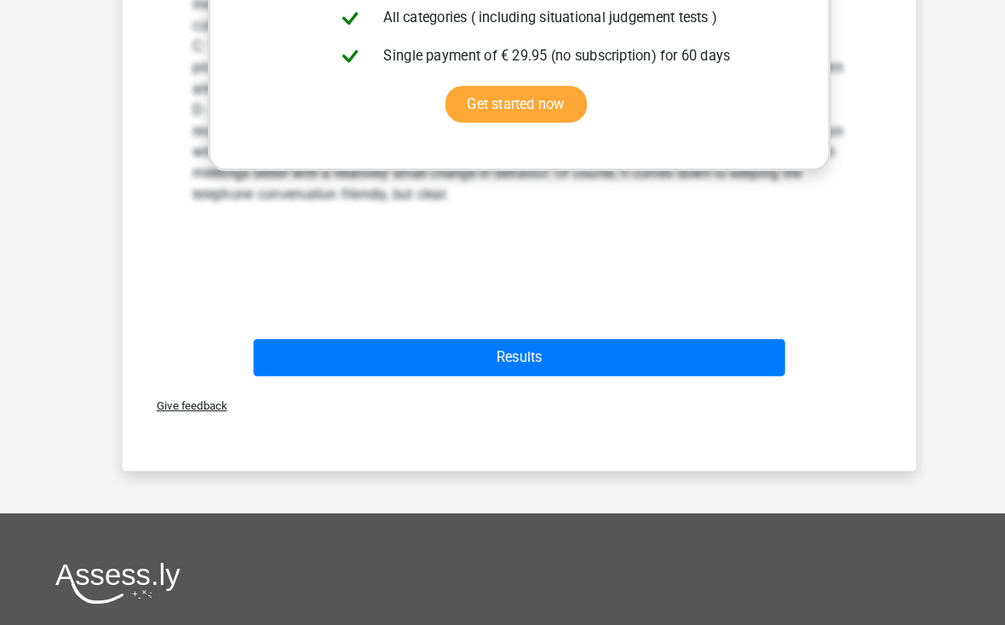
scroll to position [1011, 0]
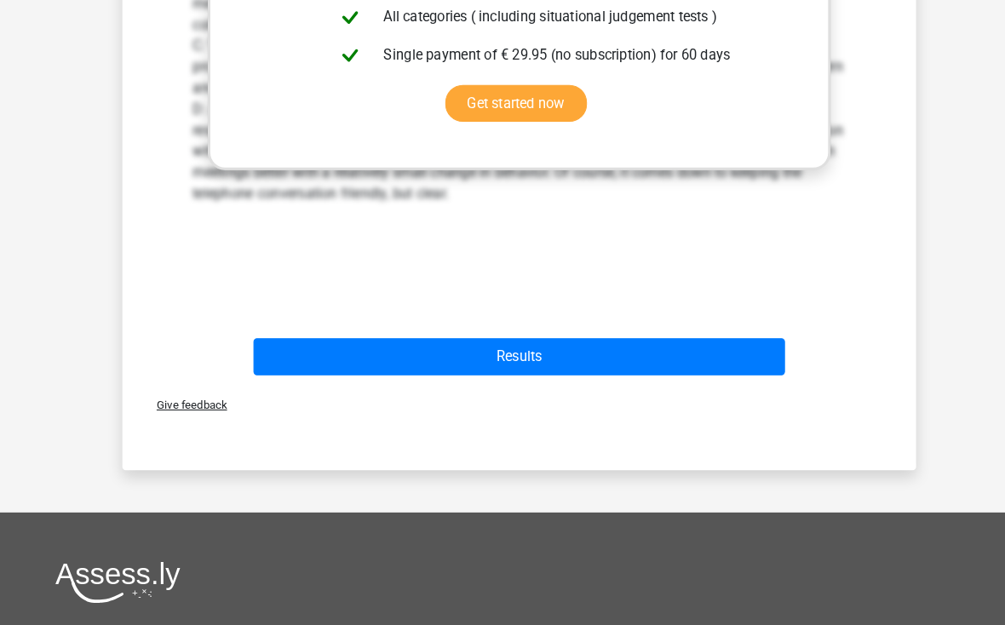
click at [715, 341] on button "Results" at bounding box center [502, 345] width 515 height 36
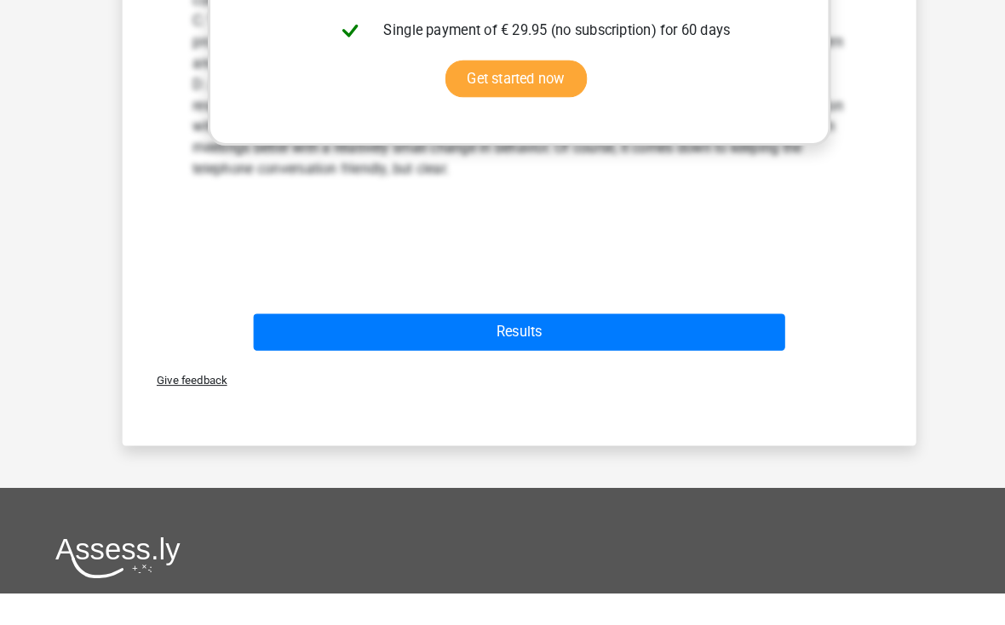
scroll to position [984, 0]
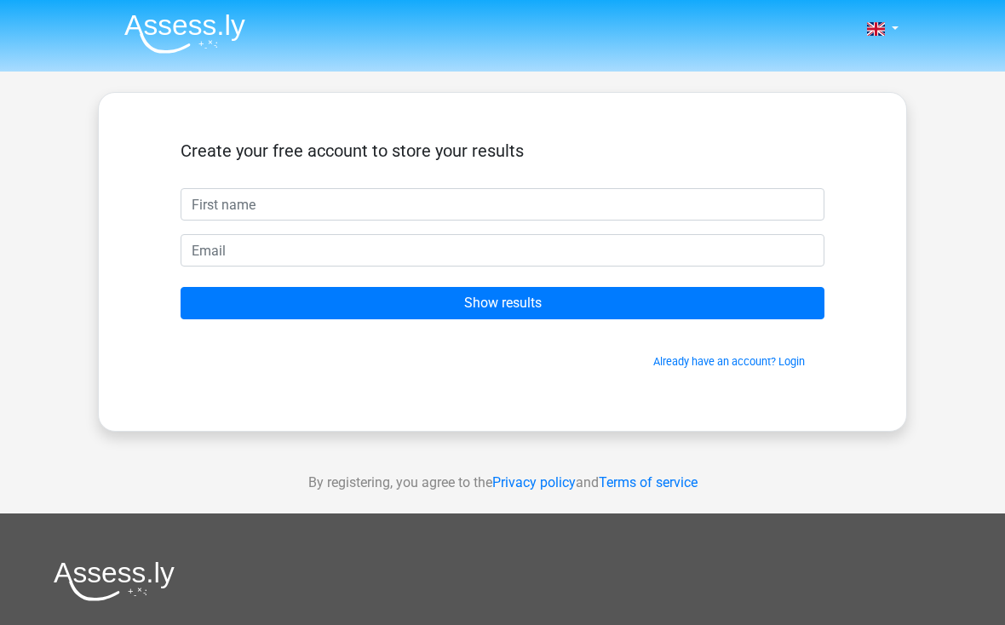
click at [782, 308] on input "Show results" at bounding box center [502, 303] width 644 height 32
click at [948, 215] on div "Nederlands English" at bounding box center [502, 481] width 1005 height 963
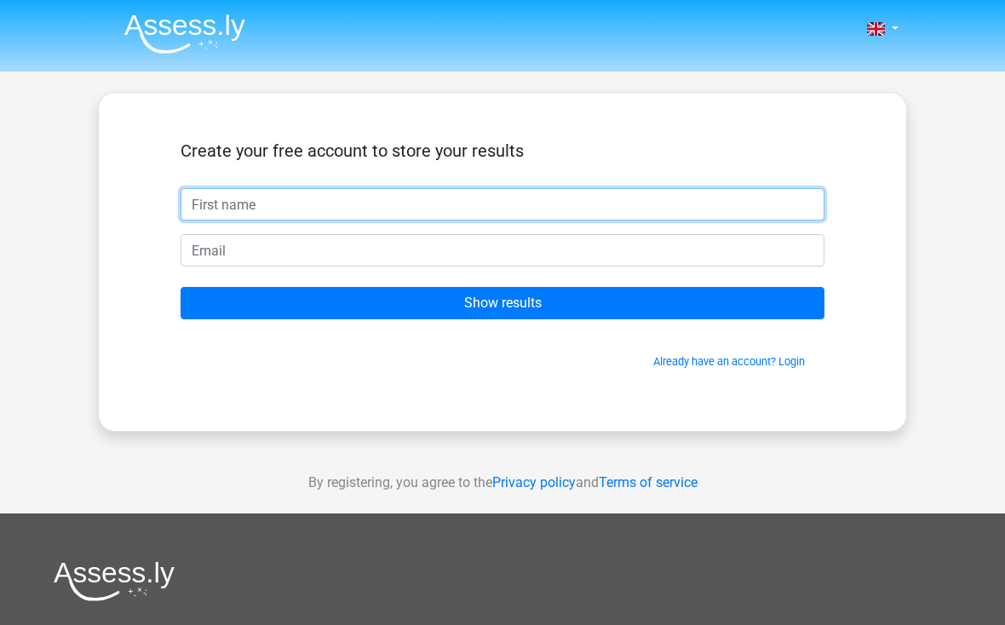
click at [205, 193] on input "text" at bounding box center [502, 204] width 644 height 32
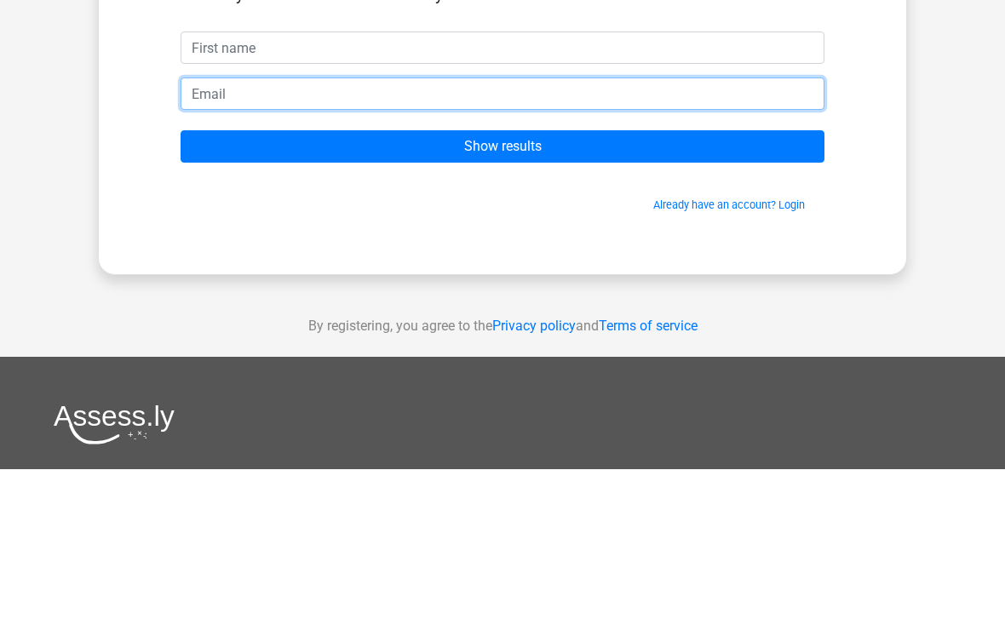
click at [194, 234] on input "email" at bounding box center [502, 250] width 644 height 32
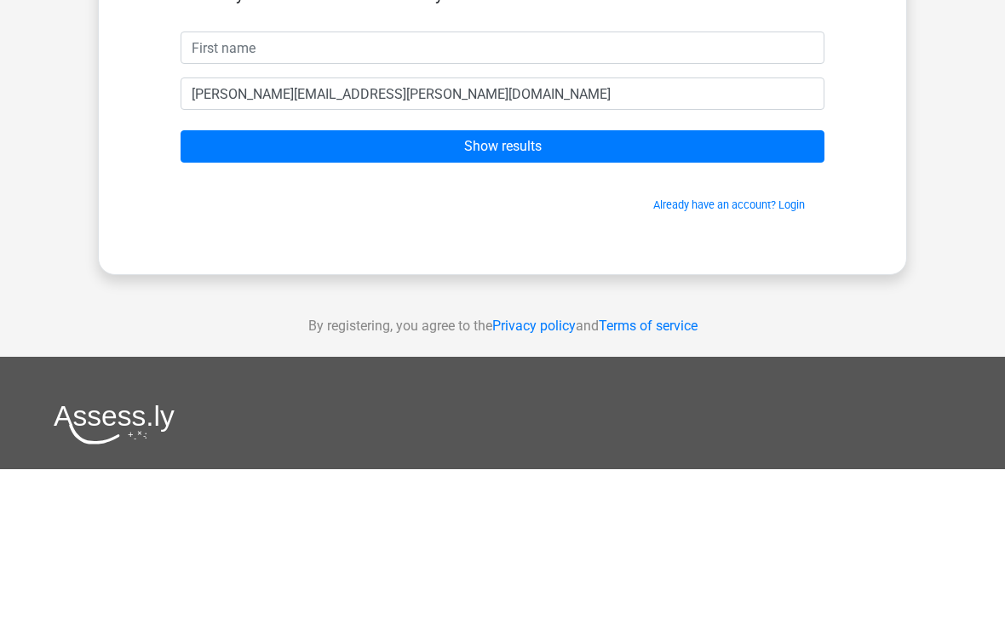
click at [213, 140] on form "Create your free account to store your results [PERSON_NAME][EMAIL_ADDRESS][PER…" at bounding box center [502, 254] width 644 height 229
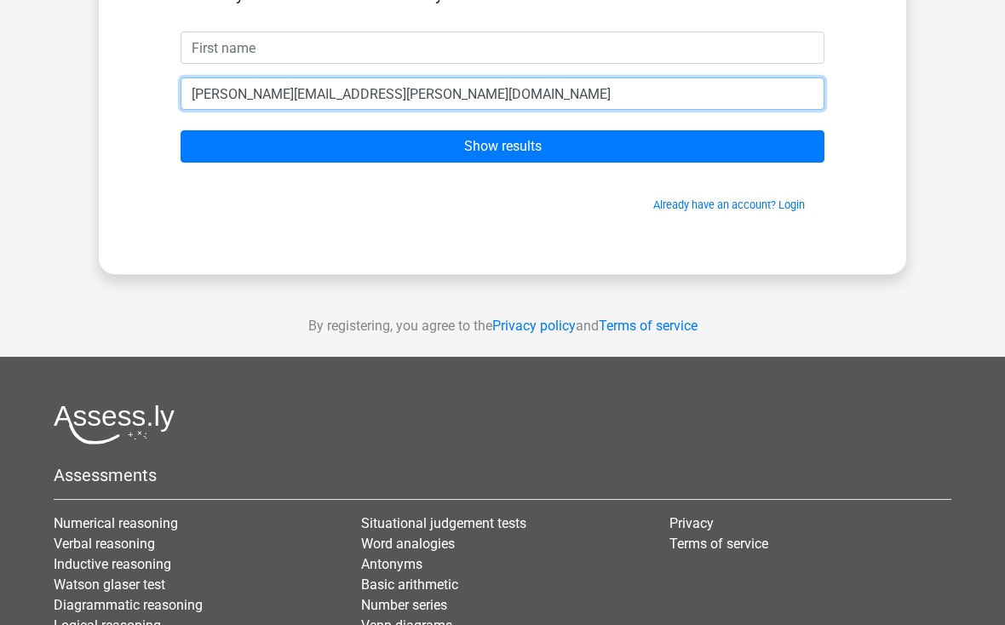
click at [296, 102] on input "[PERSON_NAME][EMAIL_ADDRESS][PERSON_NAME][DOMAIN_NAME]" at bounding box center [502, 93] width 644 height 32
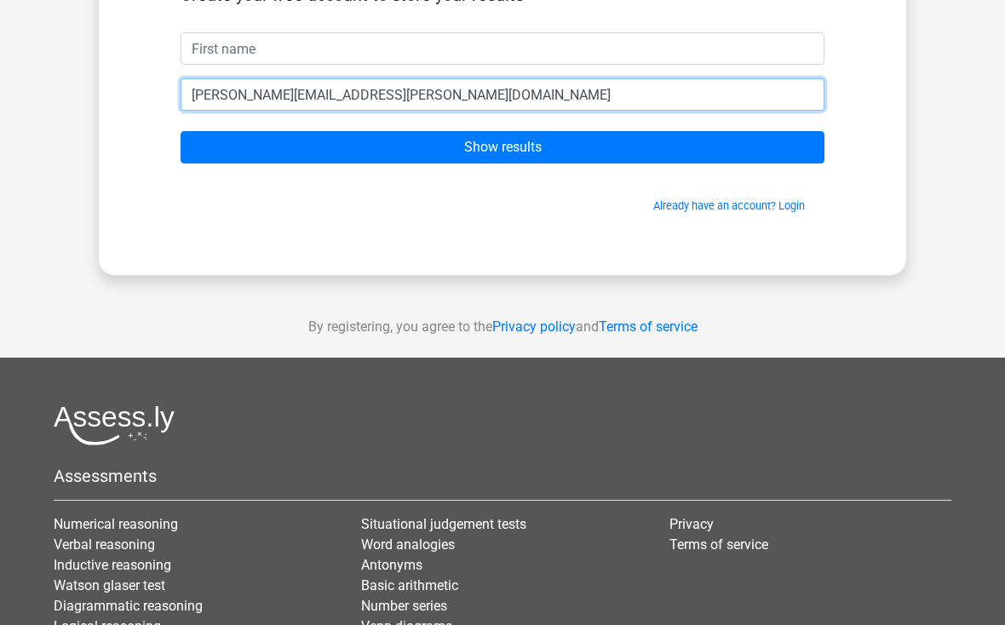
type input "[PERSON_NAME][EMAIL_ADDRESS][PERSON_NAME][DOMAIN_NAME]"
click at [502, 146] on input "Show results" at bounding box center [502, 147] width 644 height 32
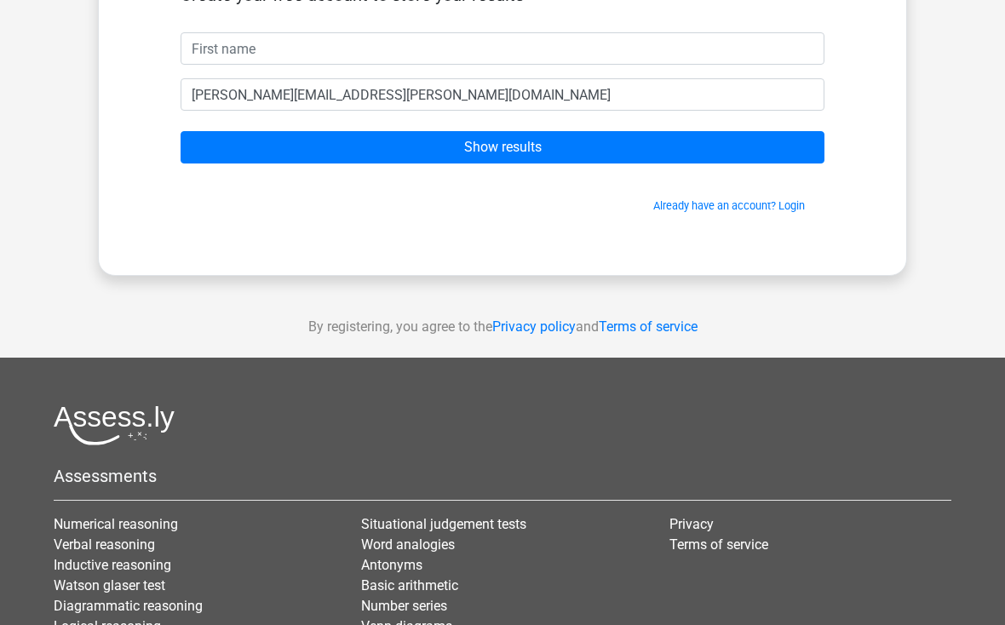
click at [211, 120] on form "Create your free account to store your results [PERSON_NAME][EMAIL_ADDRESS][PER…" at bounding box center [502, 99] width 644 height 229
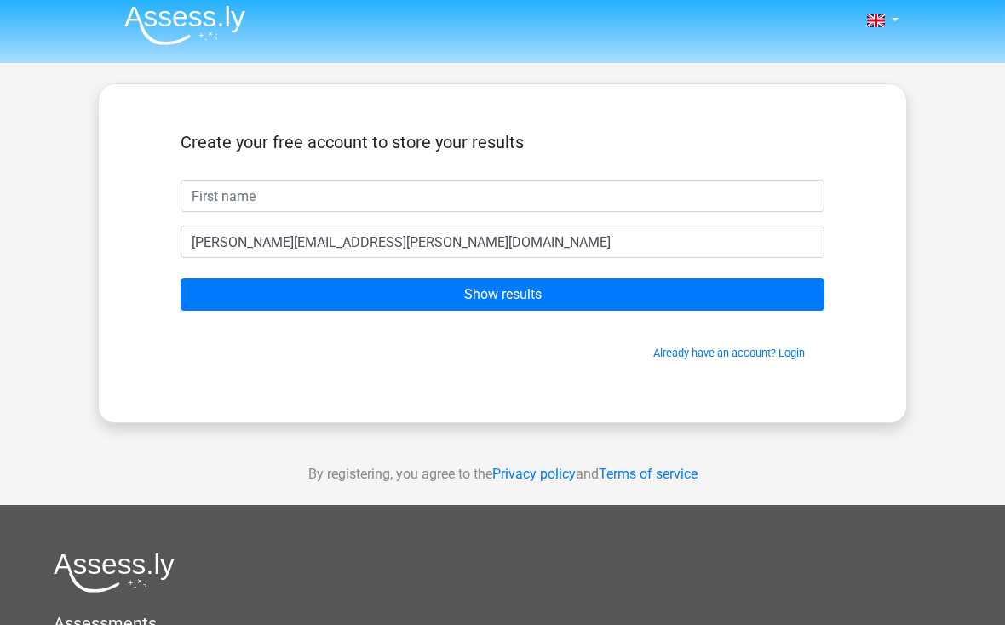
scroll to position [0, 0]
